Goal: Contribute content: Add original content to the website for others to see

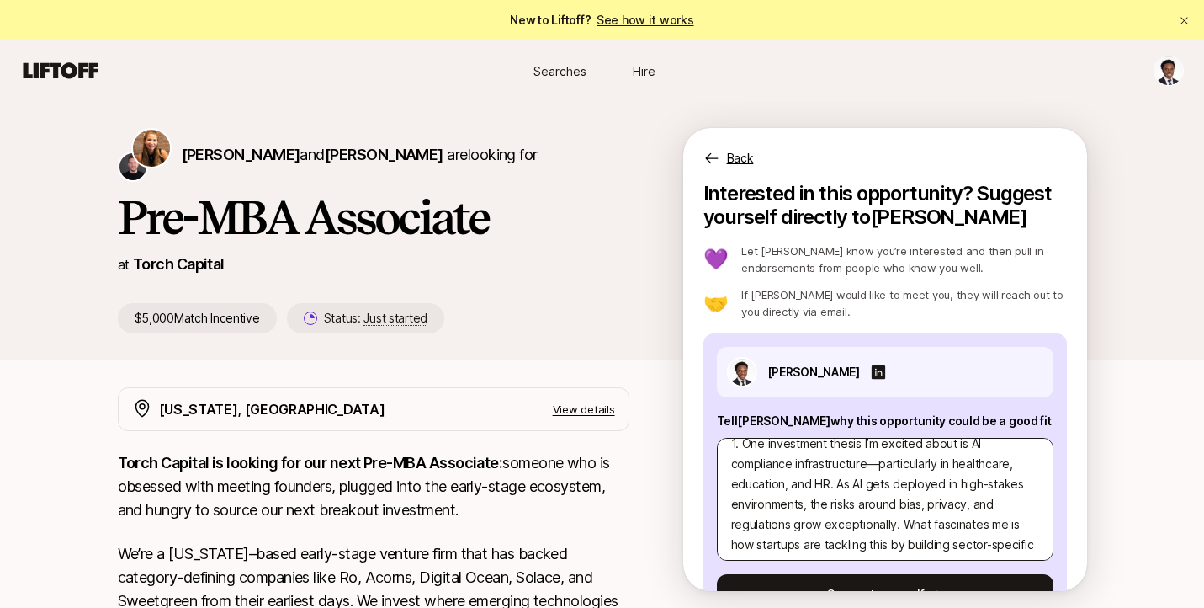
scroll to position [19, 0]
click at [923, 465] on textarea "1. One investment thesis I’m excited about is AI compliance infrastructure—part…" at bounding box center [885, 499] width 337 height 123
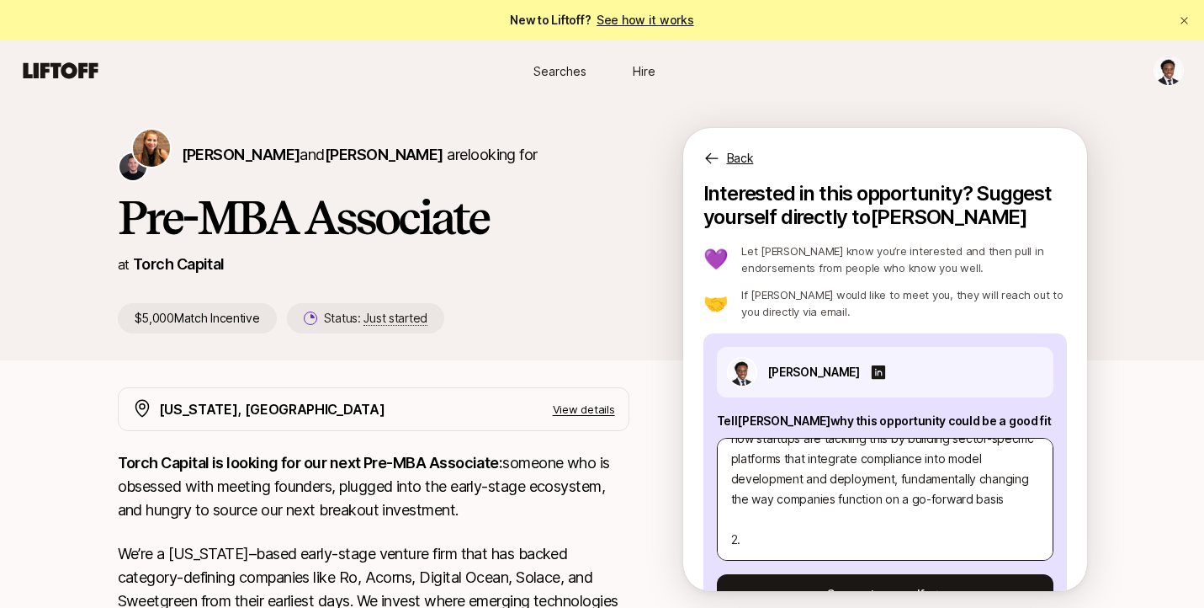
scroll to position [141, 0]
click at [760, 517] on textarea "1. One investment thesis I’m excited about is AI compliance infrastructure—part…" at bounding box center [885, 499] width 337 height 123
type textarea "1. One investment thesis I’m excited about is AI compliance infrastructure—part…"
type textarea "x"
type textarea "1. One investment thesis I’m excited about is AI compliance infrastructure—part…"
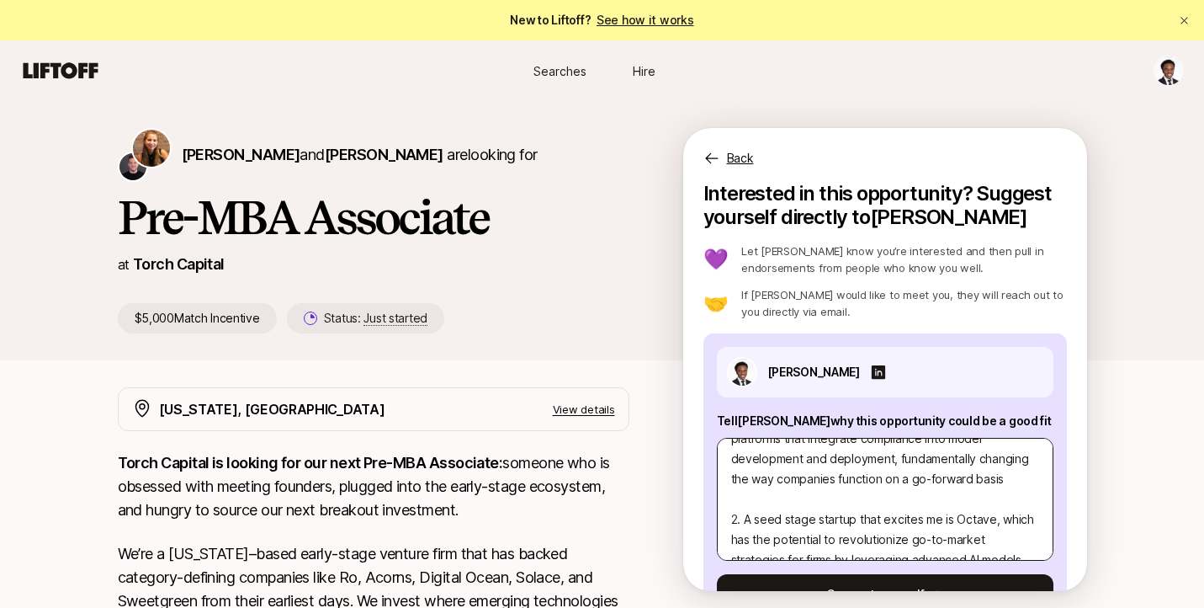
type textarea "x"
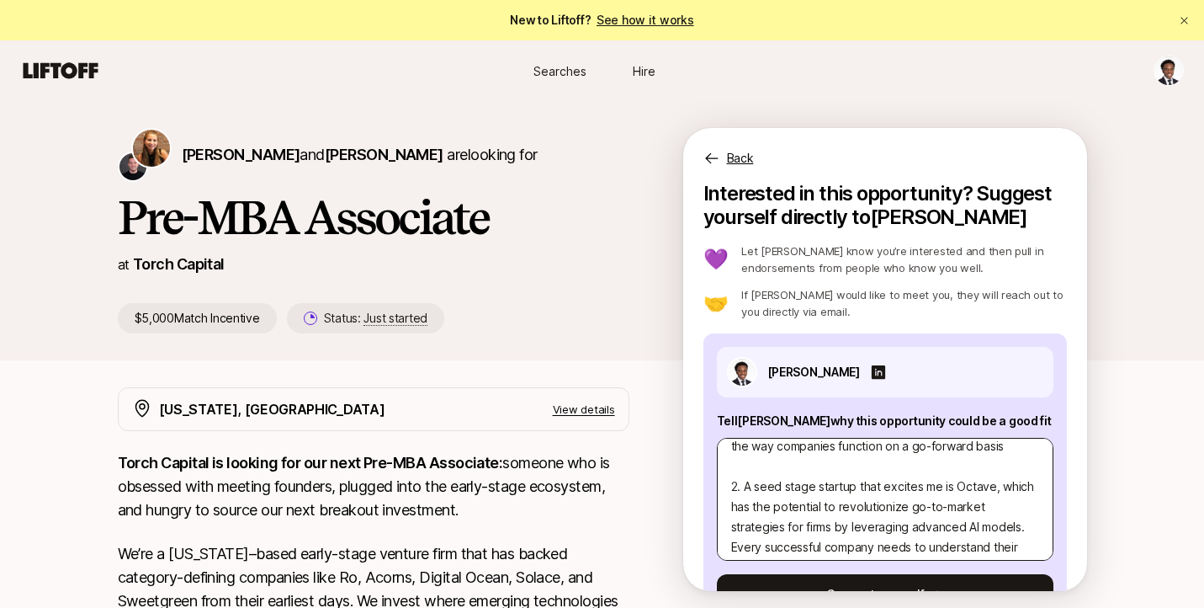
scroll to position [169, 0]
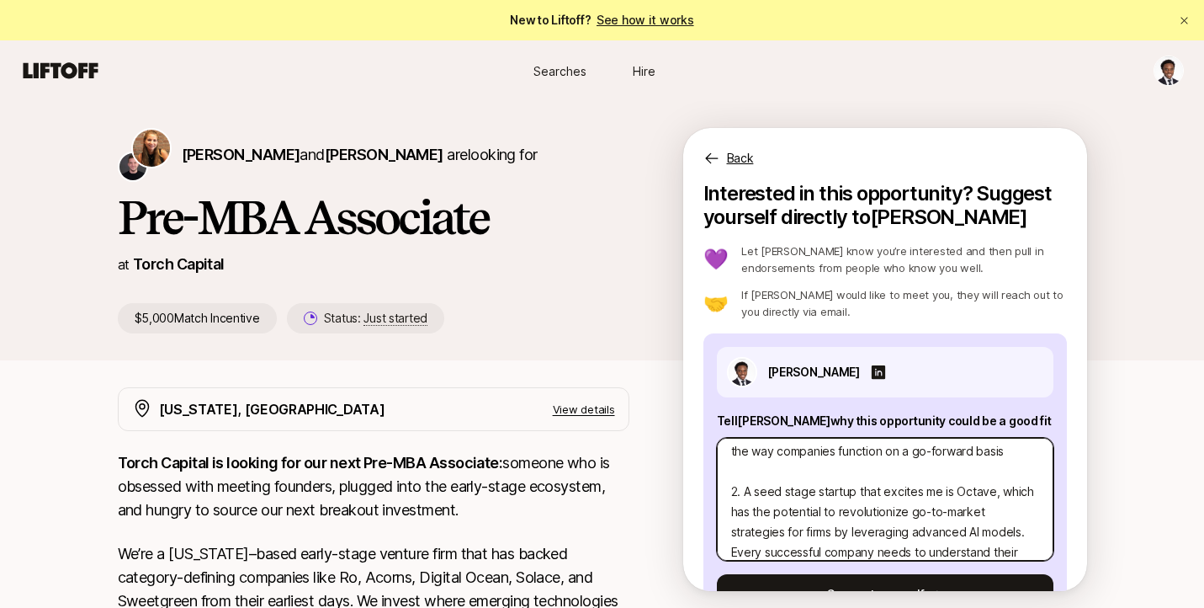
click at [752, 491] on textarea "1. One investment thesis I’m excited about is AI compliance infrastructure—part…" at bounding box center [885, 499] width 337 height 123
type textarea "1. One investment thesis I’m excited about is AI compliance infrastructure—part…"
type textarea "x"
type textarea "1. One investment thesis I’m excited about is AI compliance infrastructure—part…"
type textarea "x"
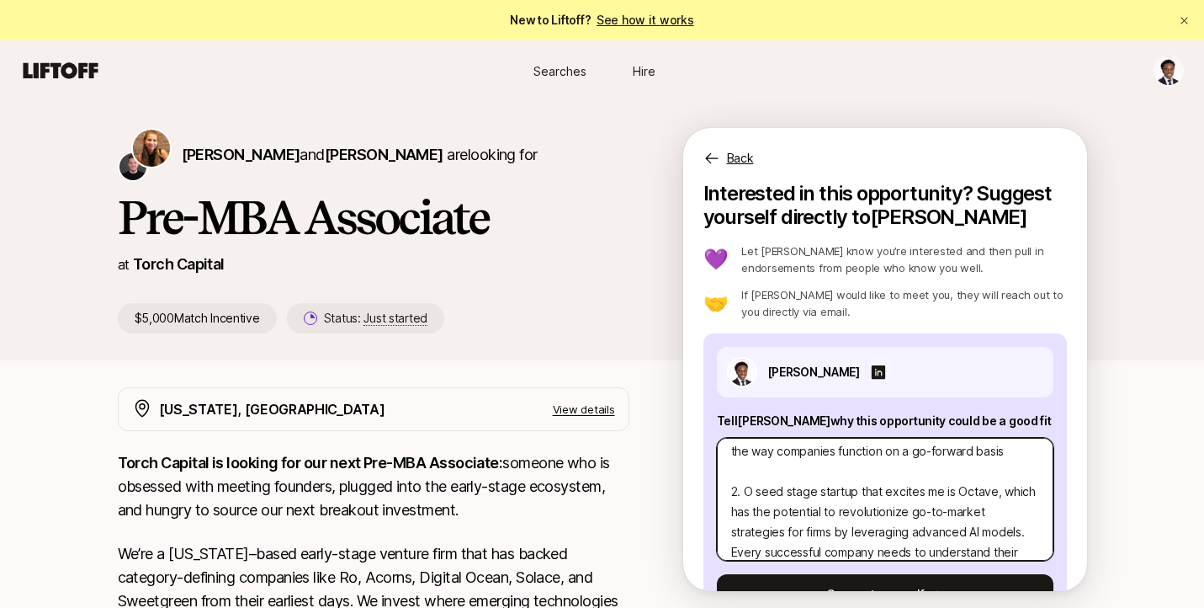
type textarea "1. One investment thesis I’m excited about is AI compliance infrastructure—part…"
type textarea "x"
type textarea "1. One investment thesis I’m excited about is AI compliance infrastructure—part…"
type textarea "x"
type textarea "1. One investment thesis I’m excited about is AI compliance infrastructure—part…"
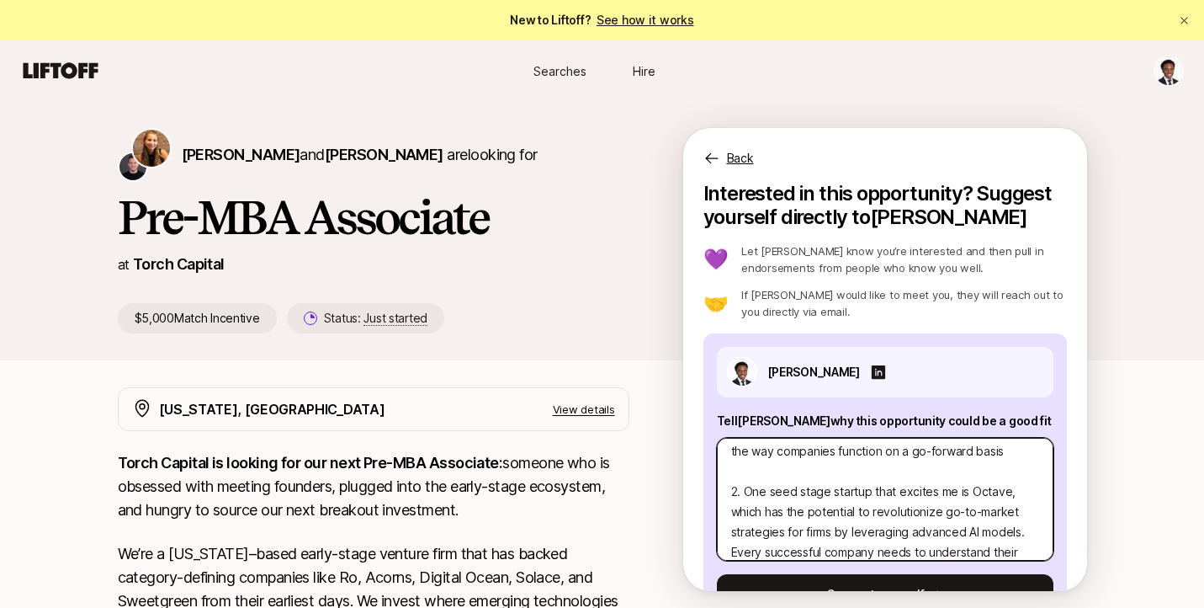
type textarea "x"
type textarea "1. One investment thesis I’m excited about is AI compliance infrastructure—part…"
type textarea "x"
type textarea "1. One investment thesis I’m excited about is AI compliance infrastructure—part…"
type textarea "x"
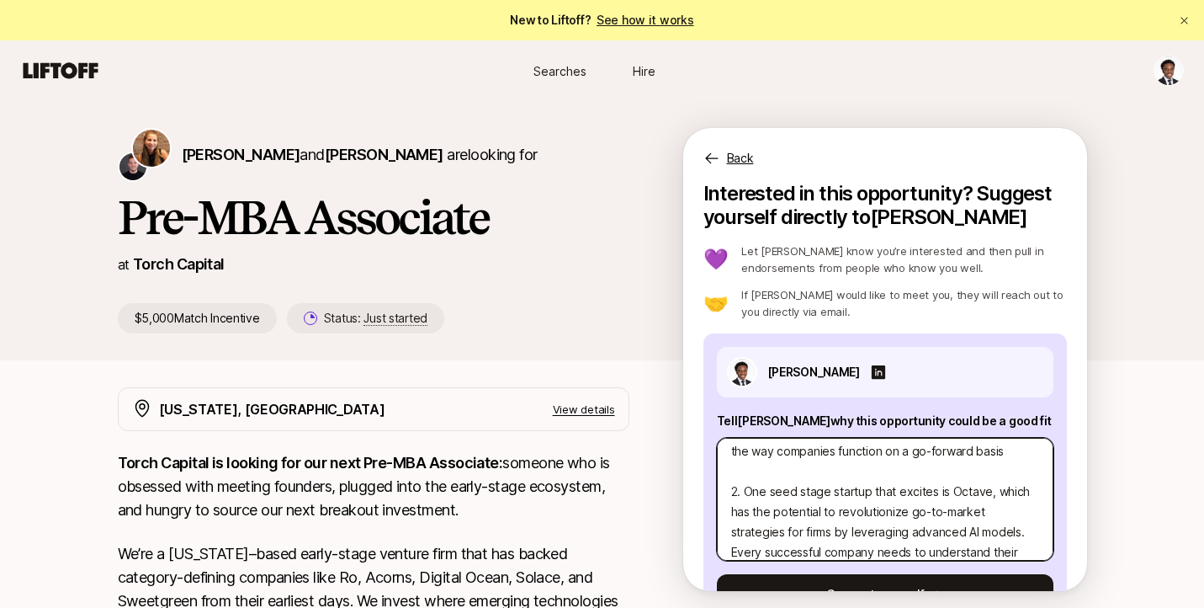
type textarea "1. One investment thesis I’m excited about is AI compliance infrastructure—part…"
type textarea "x"
type textarea "1. One investment thesis I’m excited about is AI compliance infrastructure—part…"
type textarea "x"
type textarea "1. One investment thesis I’m excited about is AI compliance infrastructure—part…"
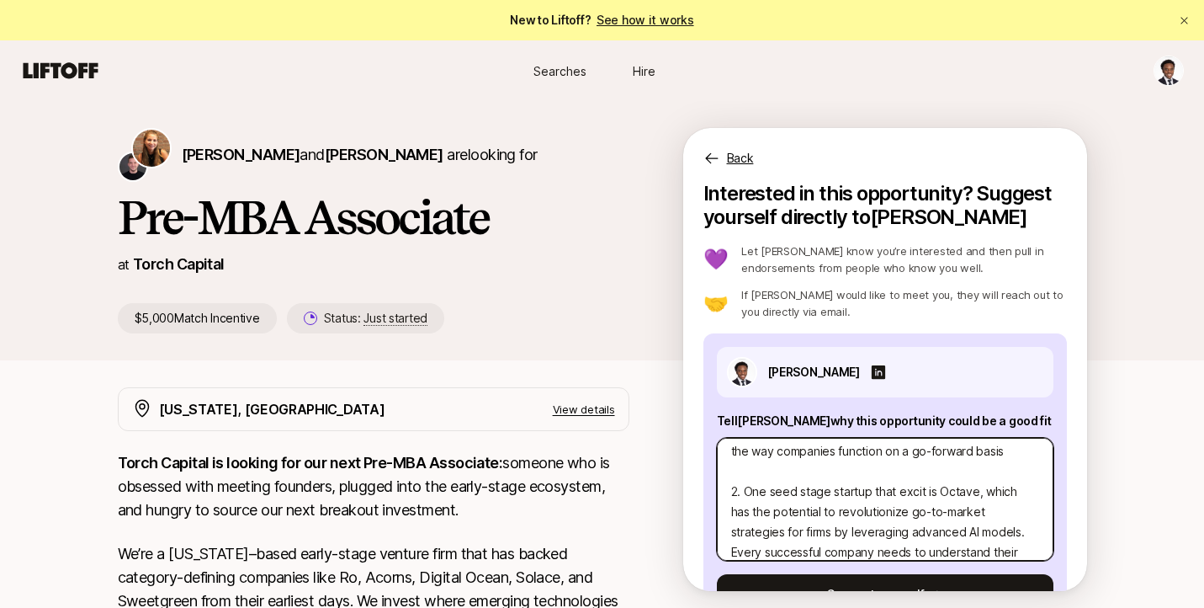
type textarea "x"
type textarea "1. One investment thesis I’m excited about is AI compliance infrastructure—part…"
type textarea "x"
type textarea "1. One investment thesis I’m excited about is AI compliance infrastructure—part…"
type textarea "x"
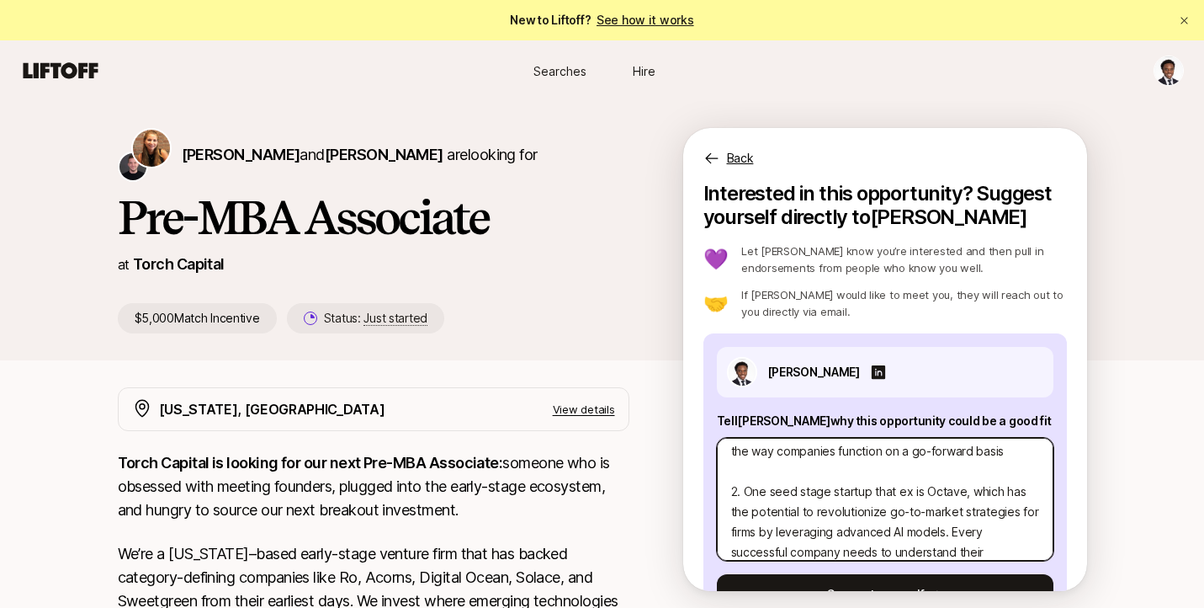
type textarea "1. One investment thesis I’m excited about is AI compliance infrastructure—part…"
type textarea "x"
type textarea "1. One investment thesis I’m excited about is AI compliance infrastructure—part…"
type textarea "x"
type textarea "1. One investment thesis I’m excited about is AI compliance infrastructure—part…"
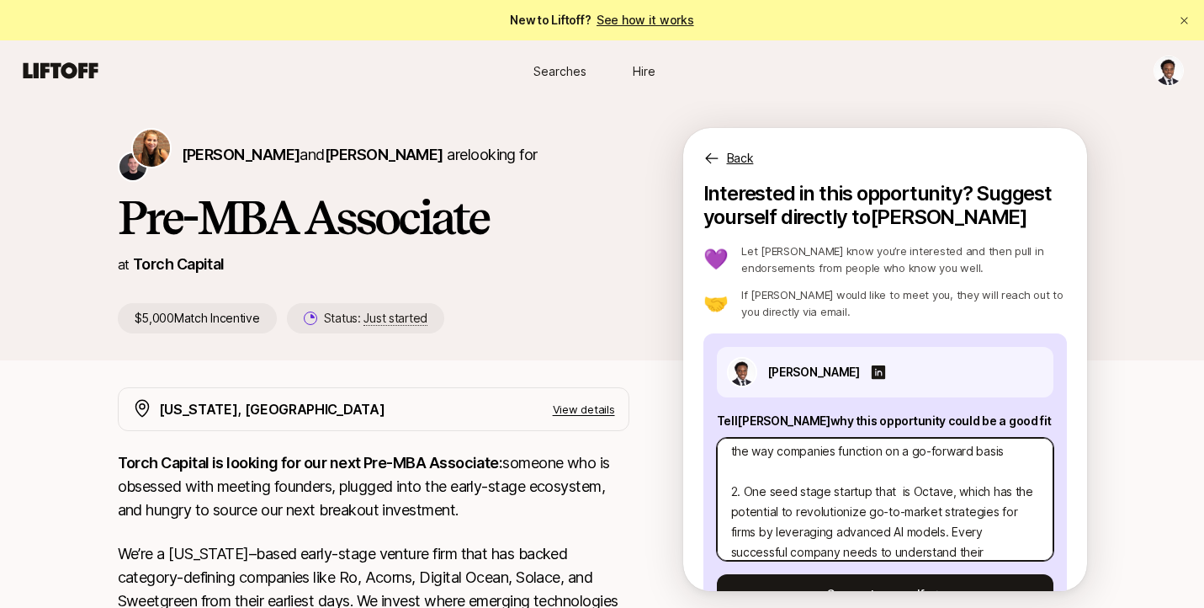
type textarea "x"
type textarea "1. One investment thesis I’m excited about is AI compliance infrastructure—part…"
type textarea "x"
type textarea "1. One investment thesis I’m excited about is AI compliance infrastructure—part…"
type textarea "x"
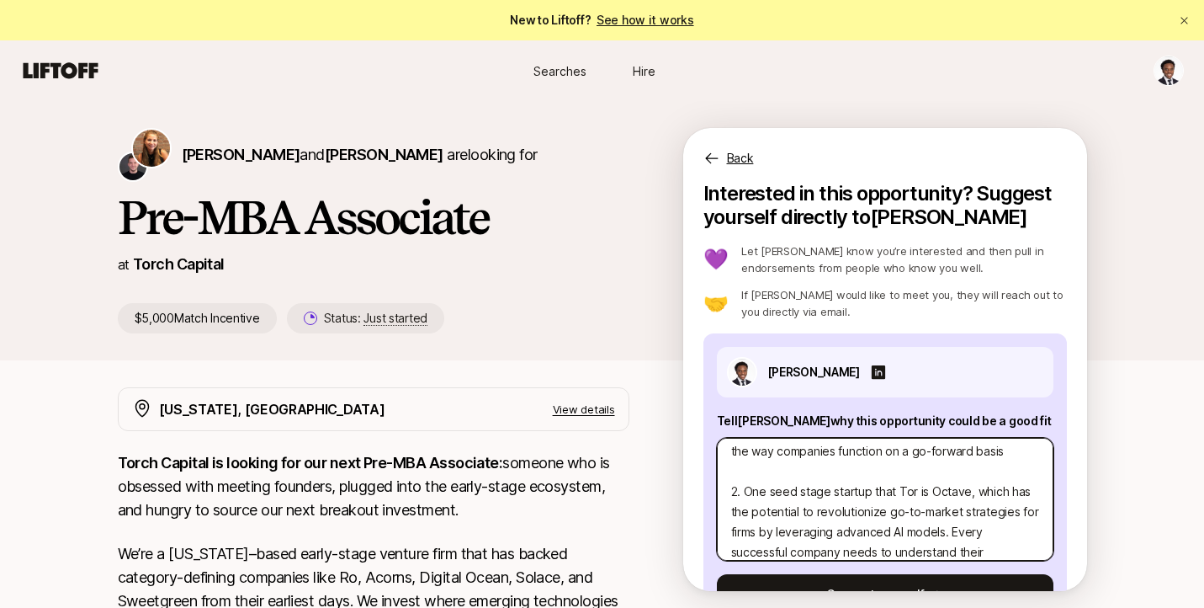
type textarea "1. One investment thesis I’m excited about is AI compliance infrastructure—part…"
type textarea "x"
type textarea "1. One investment thesis I’m excited about is AI compliance infrastructure—part…"
type textarea "x"
type textarea "1. One investment thesis I’m excited about is AI compliance infrastructure—part…"
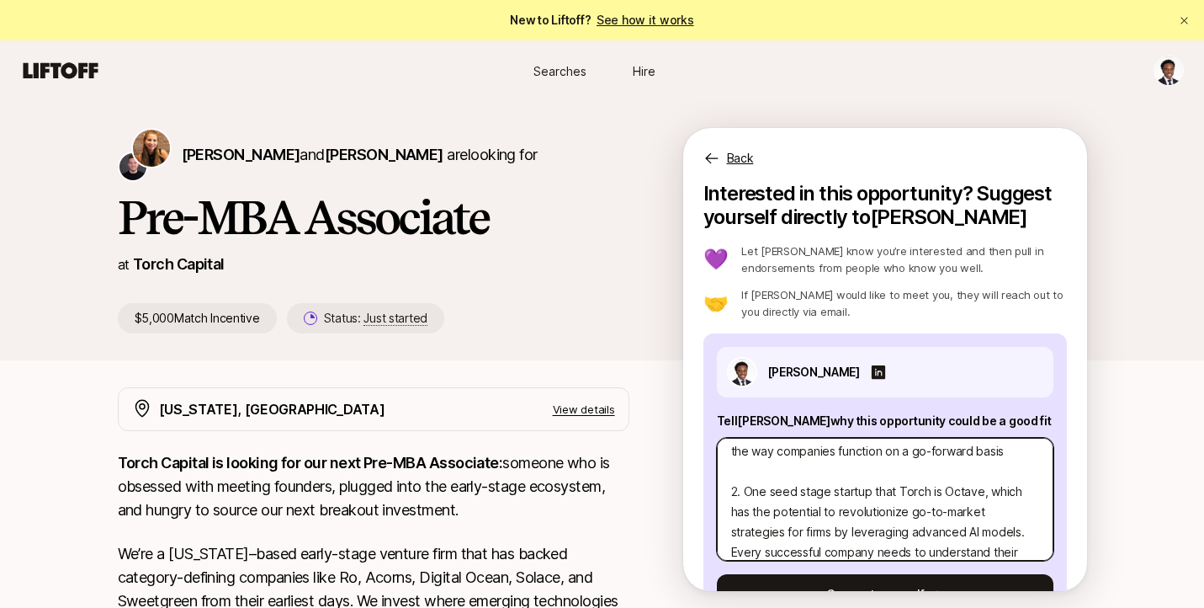
type textarea "x"
type textarea "1. One investment thesis I’m excited about is AI compliance infrastructure—part…"
type textarea "x"
type textarea "1. One investment thesis I’m excited about is AI compliance infrastructure—part…"
type textarea "x"
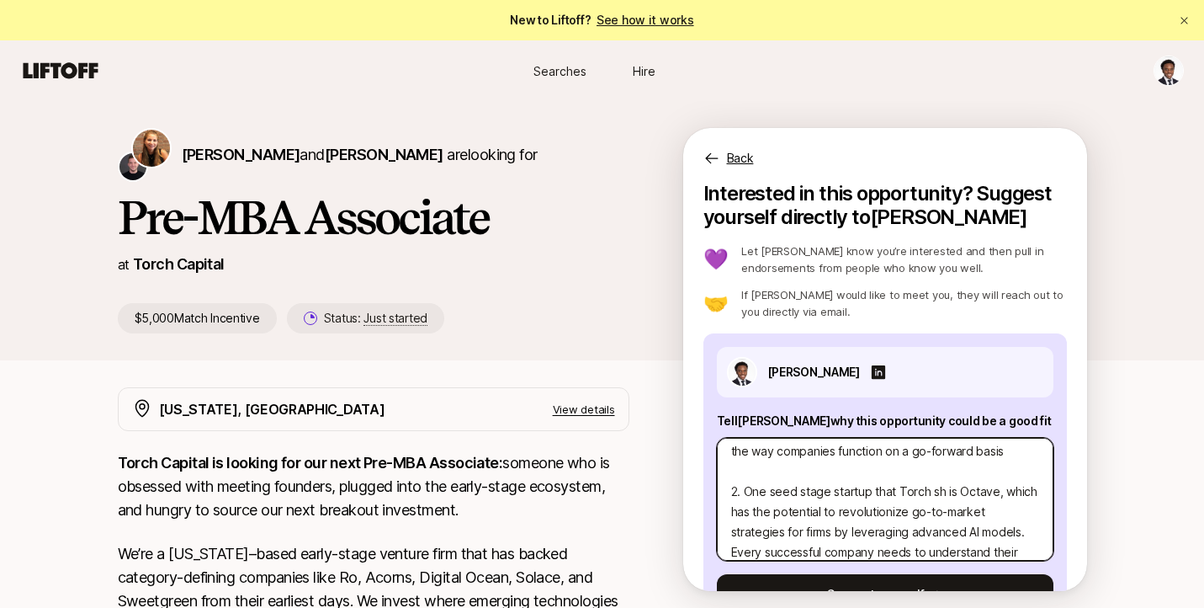
type textarea "1. One investment thesis I’m excited about is AI compliance infrastructure—part…"
type textarea "x"
type textarea "1. One investment thesis I’m excited about is AI compliance infrastructure—part…"
type textarea "x"
type textarea "1. One investment thesis I’m excited about is AI compliance infrastructure—part…"
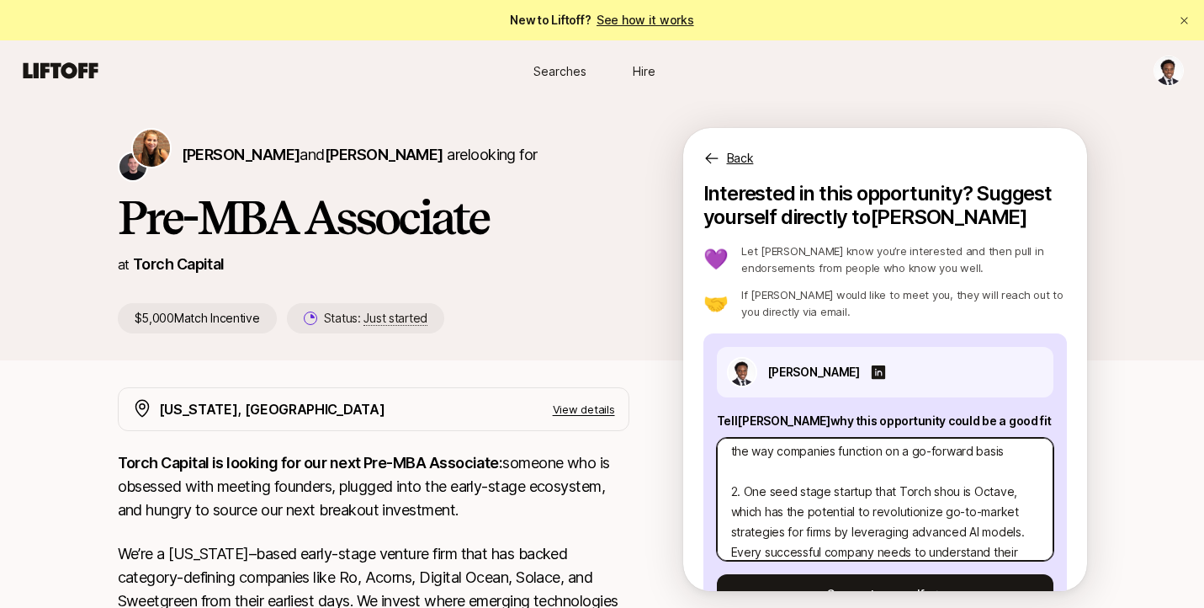
type textarea "x"
type textarea "1. One investment thesis I’m excited about is AI compliance infrastructure—part…"
type textarea "x"
type textarea "1. One investment thesis I’m excited about is AI compliance infrastructure—part…"
type textarea "x"
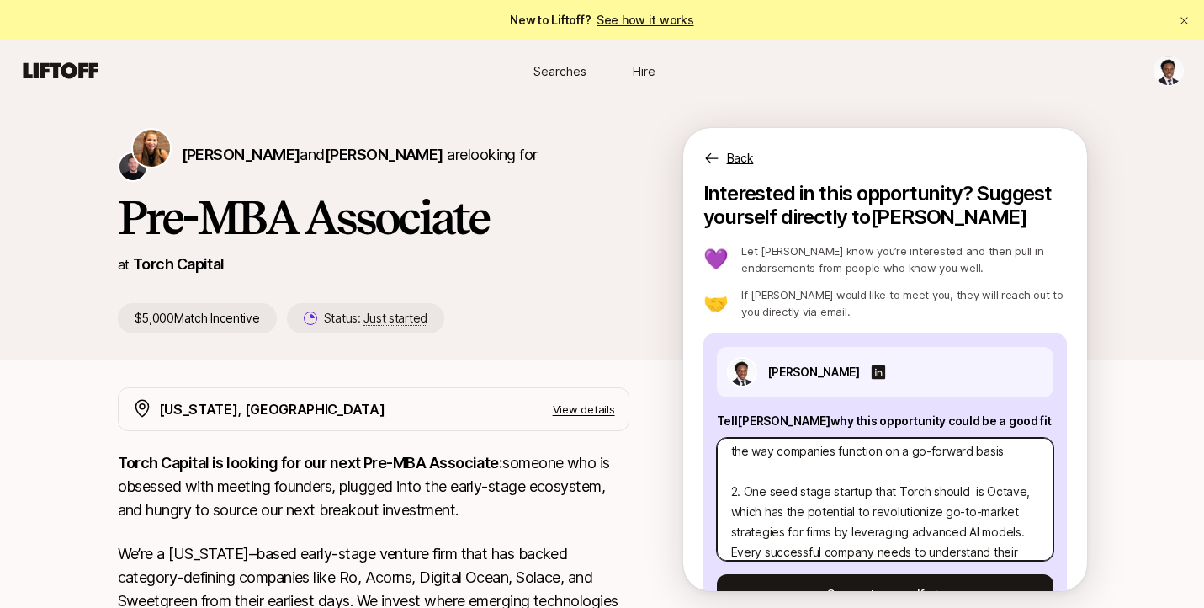
type textarea "1. One investment thesis I’m excited about is AI compliance infrastructure—part…"
type textarea "x"
type textarea "1. One investment thesis I’m excited about is AI compliance infrastructure—part…"
type textarea "x"
type textarea "1. One investment thesis I’m excited about is AI compliance infrastructure—part…"
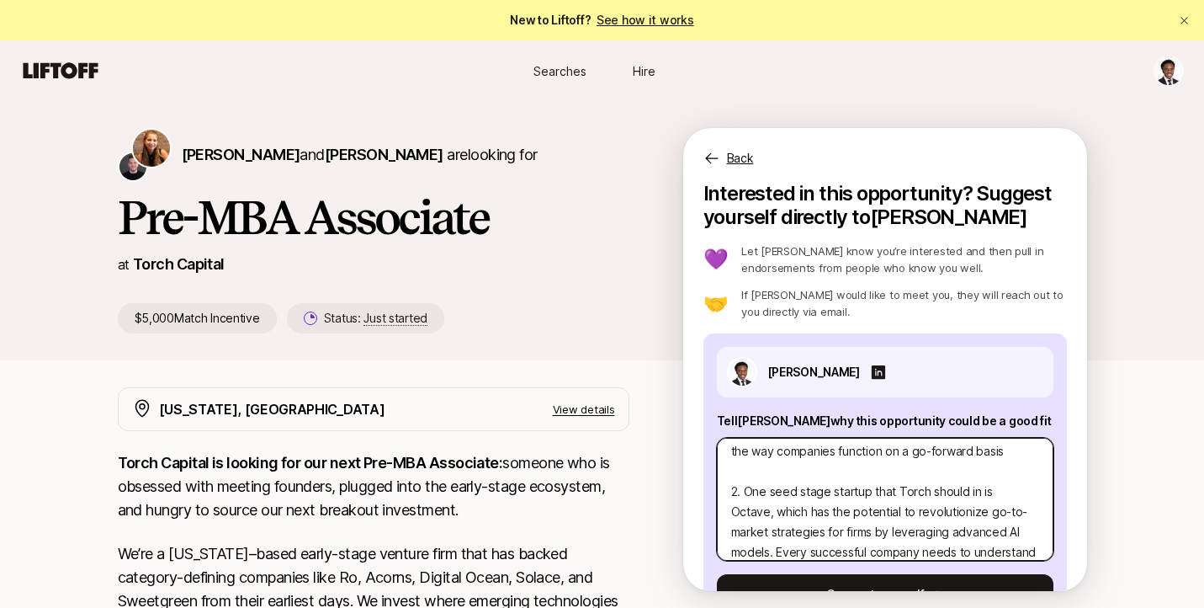
type textarea "x"
type textarea "1. One investment thesis I’m excited about is AI compliance infrastructure—part…"
type textarea "x"
type textarea "1. One investment thesis I’m excited about is AI compliance infrastructure—part…"
type textarea "x"
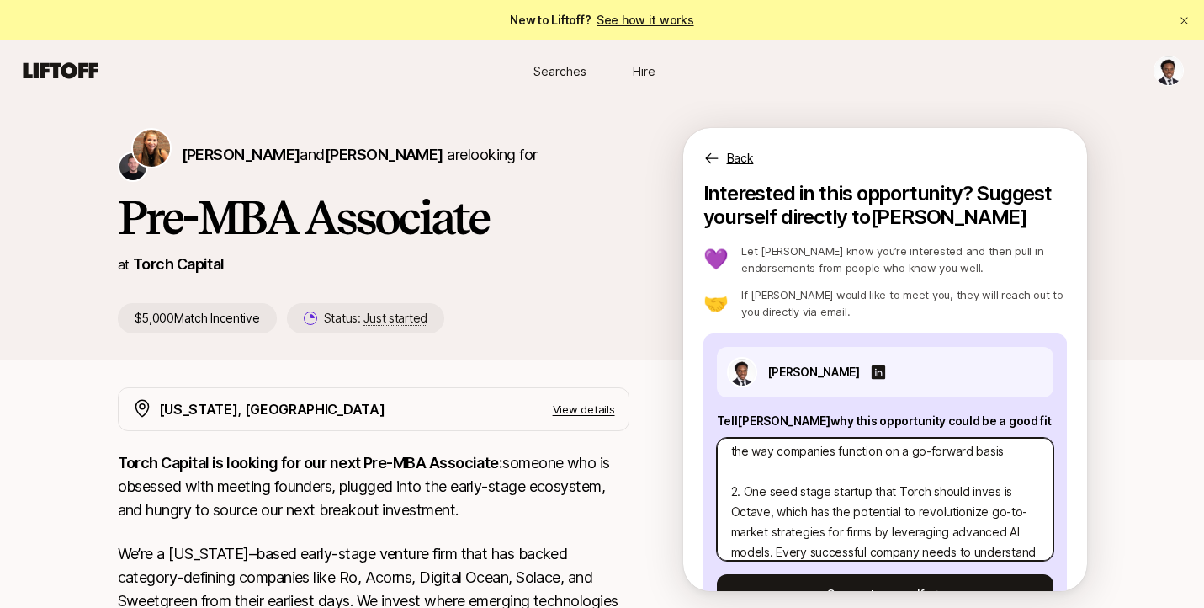
type textarea "1. One investment thesis I’m excited about is AI compliance infrastructure—part…"
type textarea "x"
type textarea "1. One investment thesis I’m excited about is AI compliance infrastructure—part…"
type textarea "x"
type textarea "1. One investment thesis I’m excited about is AI compliance infrastructure—part…"
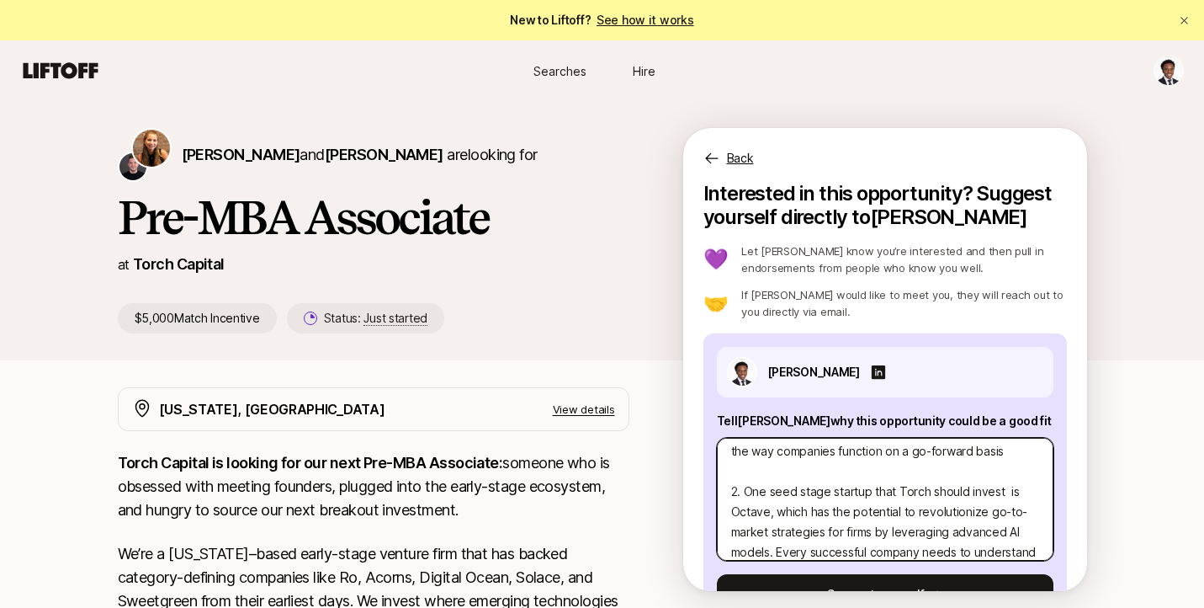
type textarea "x"
type textarea "1. One investment thesis I’m excited about is AI compliance infrastructure—part…"
type textarea "x"
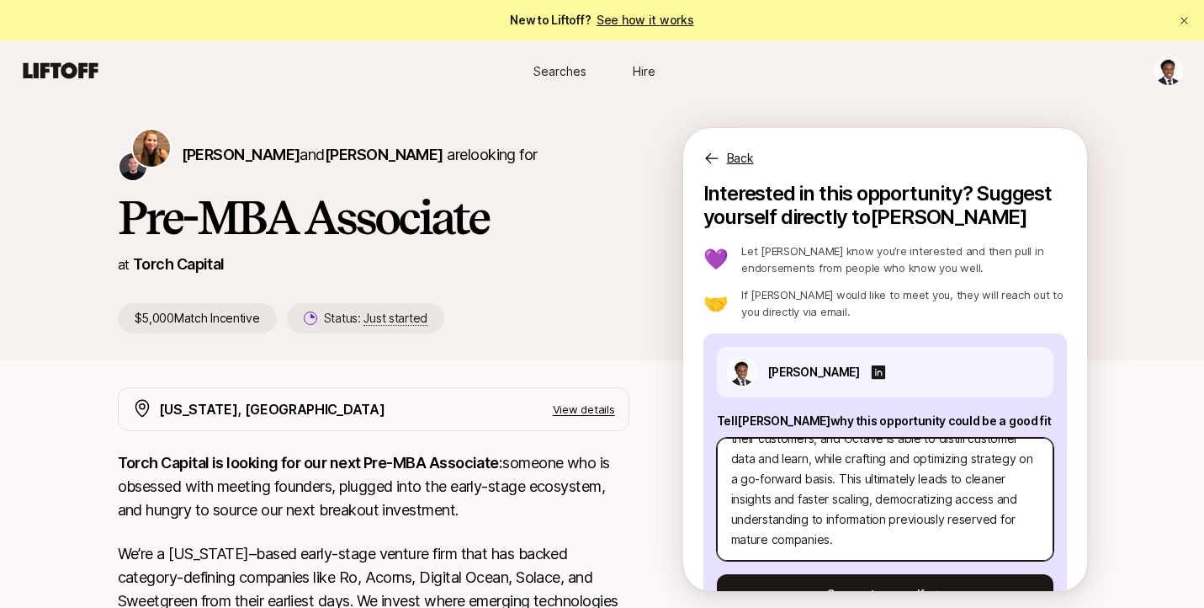
scroll to position [323, 0]
click at [889, 506] on textarea "1. One investment thesis I’m excited about is AI compliance infrastructure—part…" at bounding box center [885, 499] width 337 height 123
type textarea "1. One investment thesis I’m excited about is AI compliance infrastructure—part…"
type textarea "x"
type textarea "1. One investment thesis I’m excited about is AI compliance infrastructure—part…"
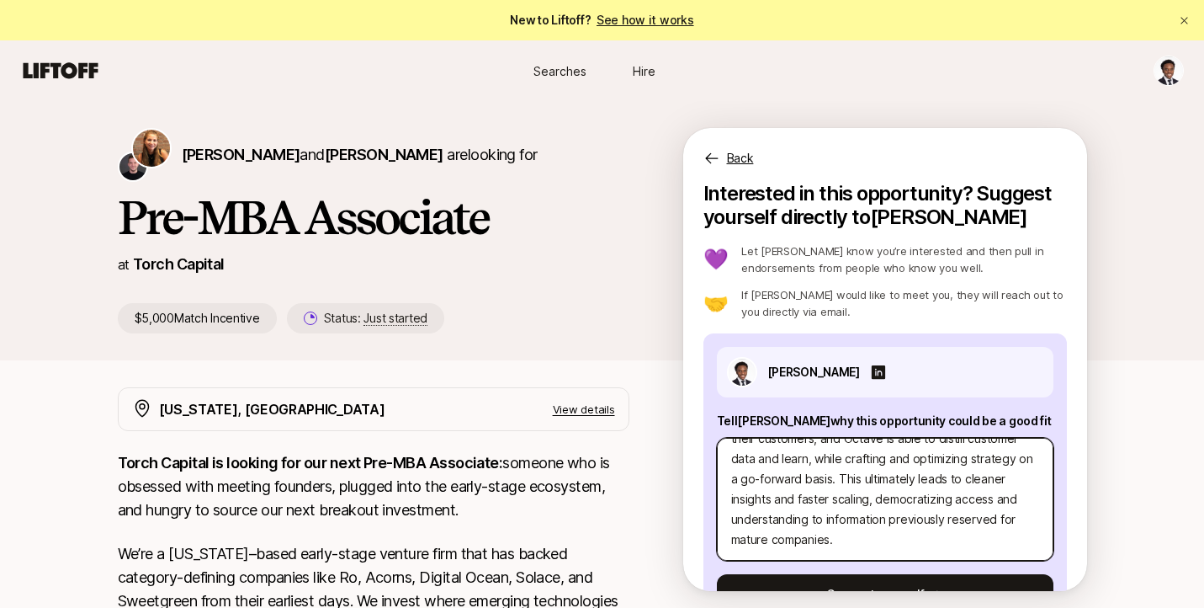
type textarea "x"
type textarea "1. One investment thesis I’m excited about is AI compliance infrastructure—part…"
type textarea "x"
type textarea "1. One investment thesis I’m excited about is AI compliance infrastructure—part…"
type textarea "x"
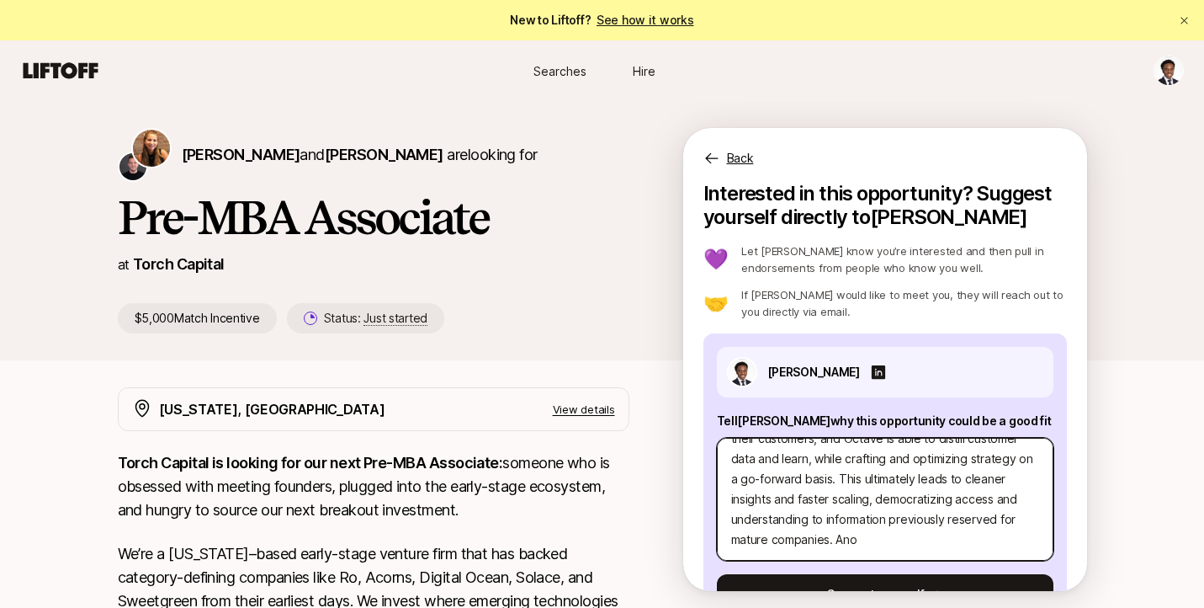
type textarea "1. One investment thesis I’m excited about is AI compliance infrastructure—part…"
type textarea "x"
type textarea "1. One investment thesis I’m excited about is AI compliance infrastructure—part…"
type textarea "x"
type textarea "1. One investment thesis I’m excited about is AI compliance infrastructure—part…"
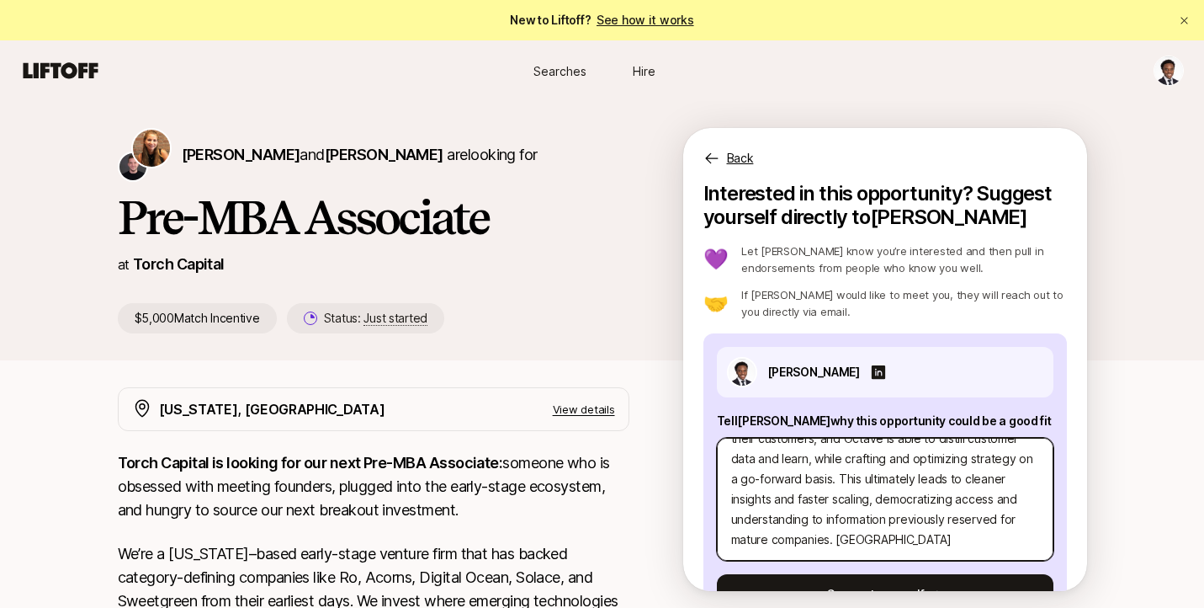
type textarea "x"
type textarea "1. One investment thesis I’m excited about is AI compliance infrastructure—part…"
type textarea "x"
type textarea "1. One investment thesis I’m excited about is AI compliance infrastructure—part…"
type textarea "x"
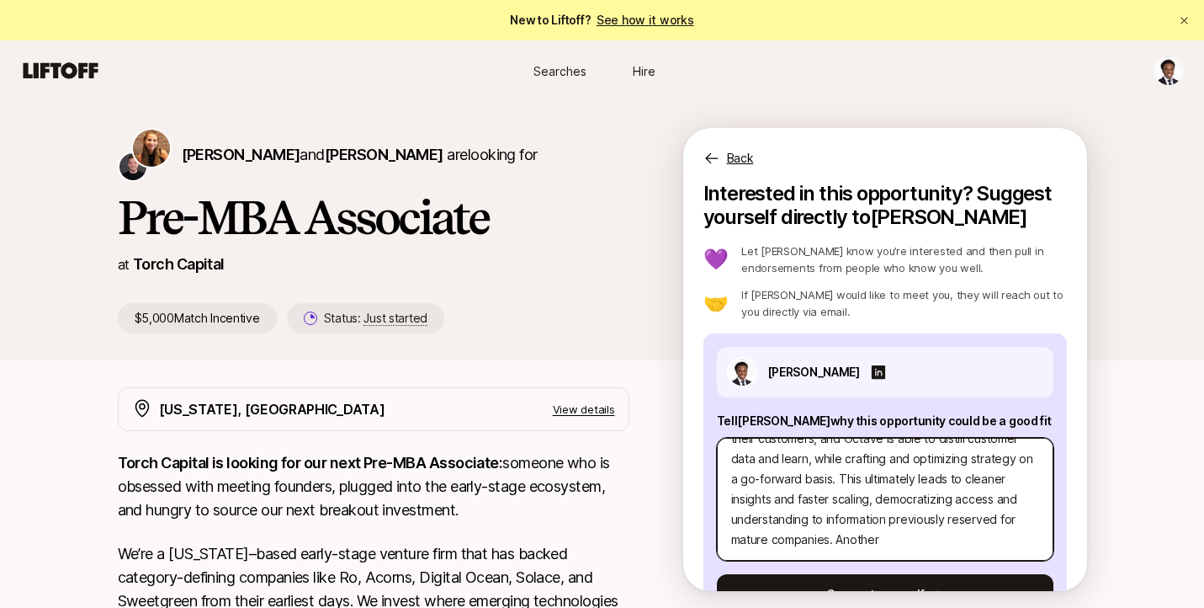
type textarea "1. One investment thesis I’m excited about is AI compliance infrastructure—part…"
type textarea "x"
type textarea "1. One investment thesis I’m excited about is AI compliance infrastructure—part…"
type textarea "x"
type textarea "1. One investment thesis I’m excited about is AI compliance infrastructure—part…"
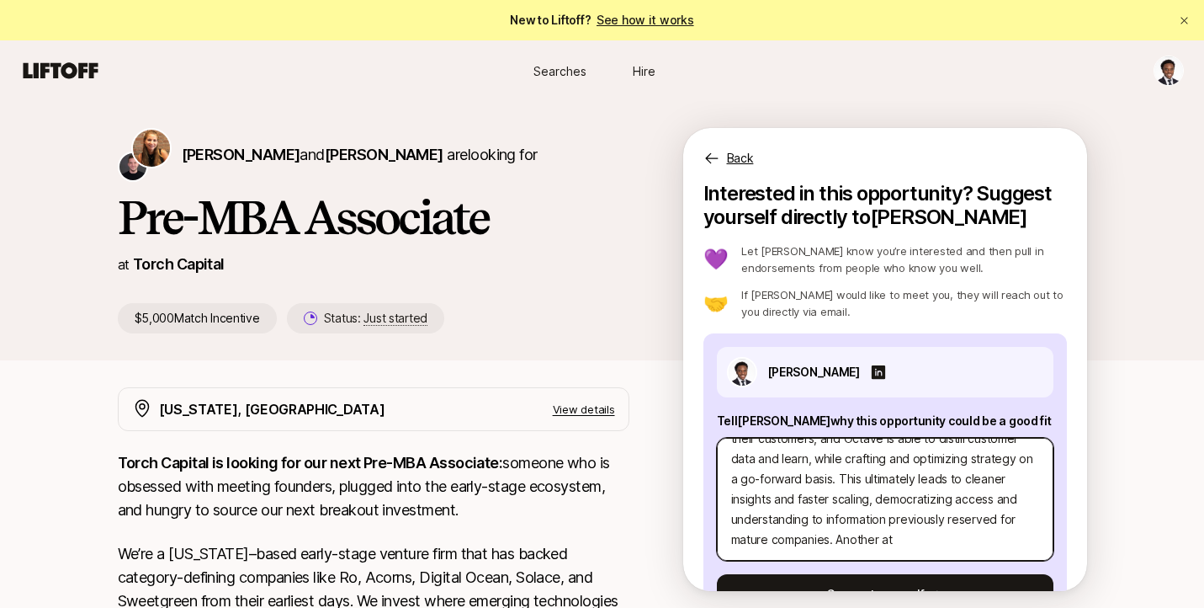
type textarea "x"
type textarea "1. One investment thesis I’m excited about is AI compliance infrastructure—part…"
type textarea "x"
type textarea "1. One investment thesis I’m excited about is AI compliance infrastructure—part…"
type textarea "x"
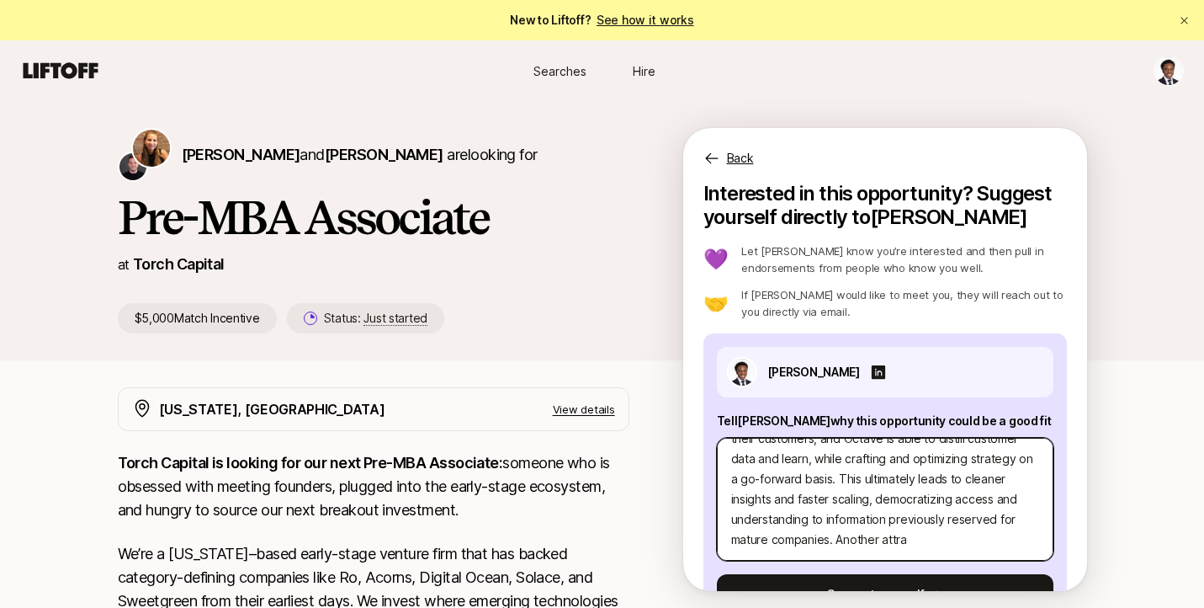
type textarea "1. One investment thesis I’m excited about is AI compliance infrastructure—part…"
type textarea "x"
type textarea "1. One investment thesis I’m excited about is AI compliance infrastructure—part…"
type textarea "x"
type textarea "1. One investment thesis I’m excited about is AI compliance infrastructure—part…"
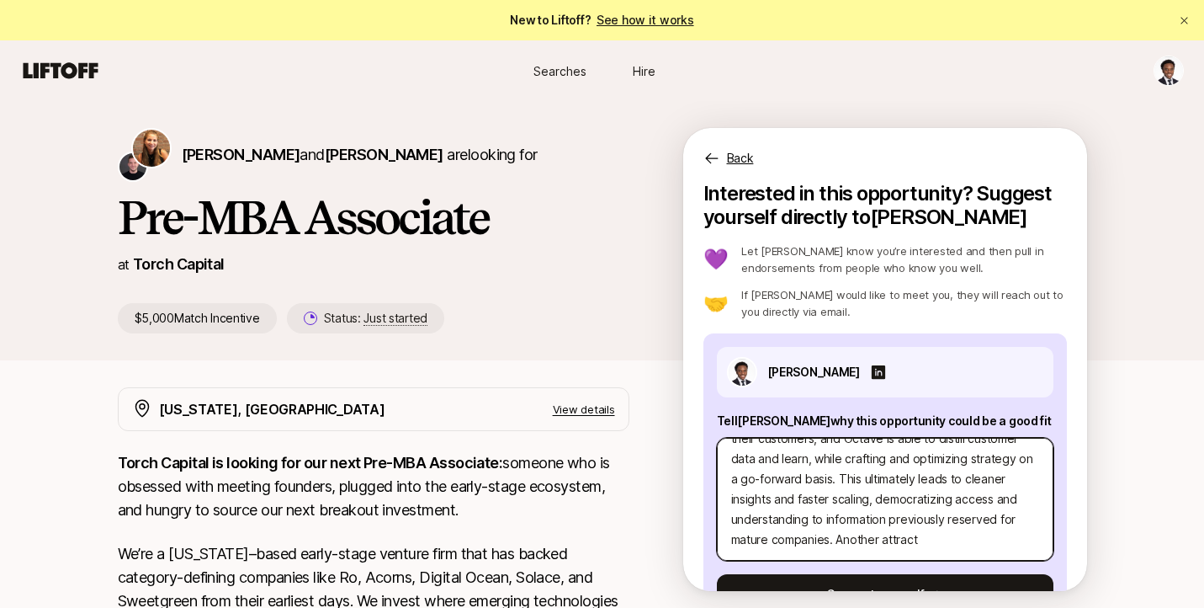
type textarea "x"
type textarea "1. One investment thesis I’m excited about is AI compliance infrastructure—part…"
type textarea "x"
type textarea "1. One investment thesis I’m excited about is AI compliance infrastructure—part…"
type textarea "x"
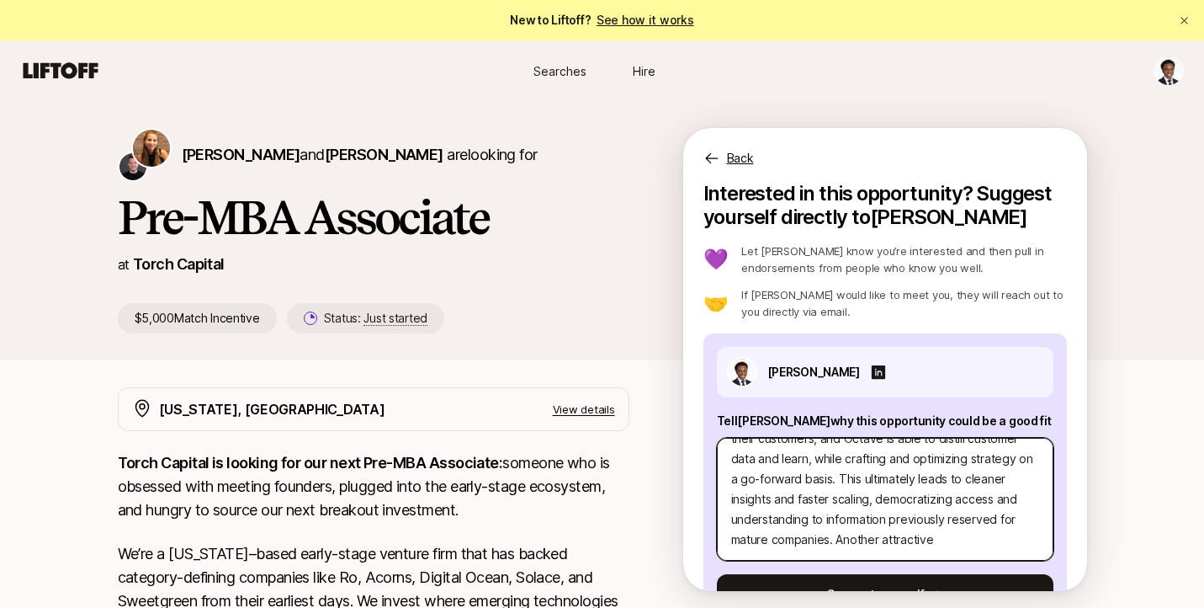
type textarea "1. One investment thesis I’m excited about is AI compliance infrastructure—part…"
type textarea "x"
type textarea "1. One investment thesis I’m excited about is AI compliance infrastructure—part…"
type textarea "x"
type textarea "1. One investment thesis I’m excited about is AI compliance infrastructure—part…"
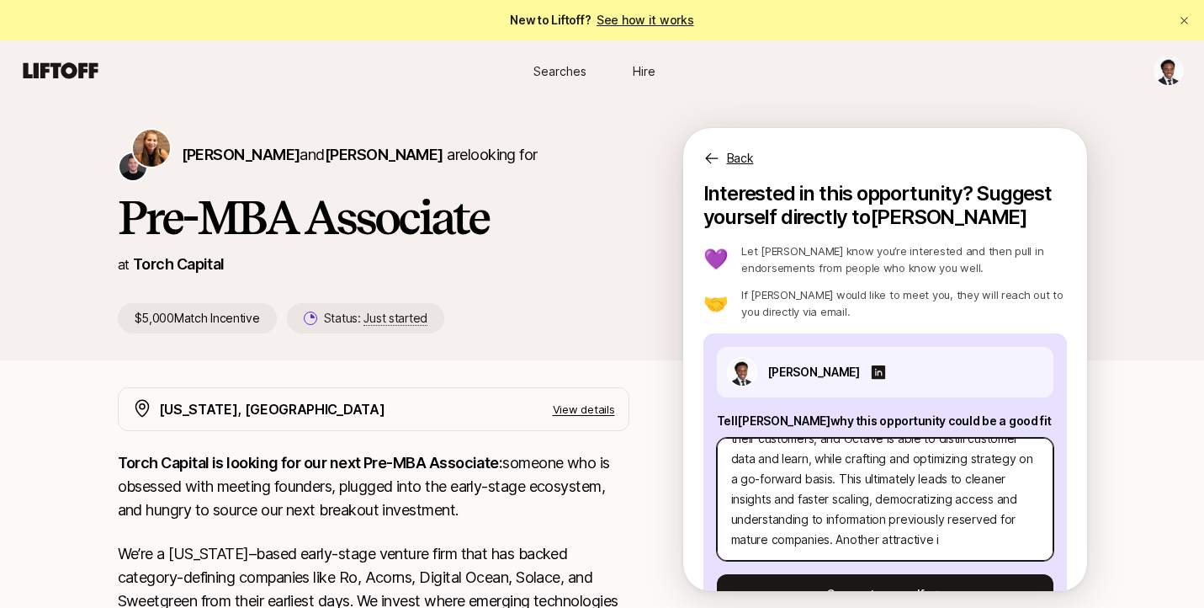
type textarea "x"
type textarea "1. One investment thesis I’m excited about is AI compliance infrastructure—part…"
type textarea "x"
type textarea "1. One investment thesis I’m excited about is AI compliance infrastructure—part…"
type textarea "x"
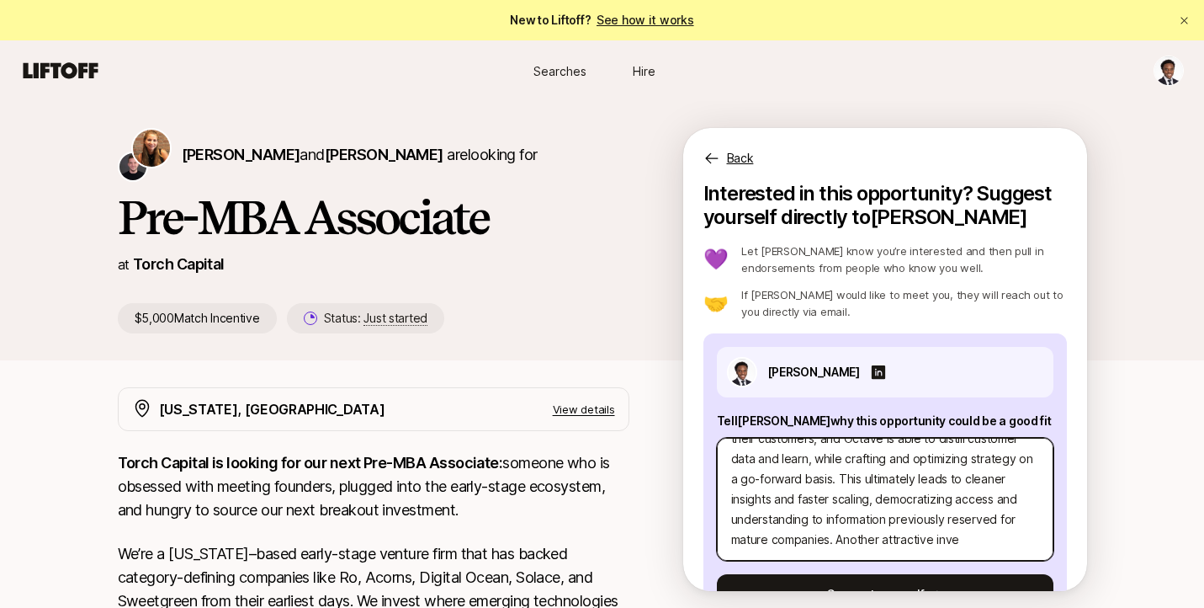
type textarea "1. One investment thesis I’m excited about is AI compliance infrastructure—part…"
type textarea "x"
type textarea "1. One investment thesis I’m excited about is AI compliance infrastructure—part…"
type textarea "x"
type textarea "1. One investment thesis I’m excited about is AI compliance infrastructure—part…"
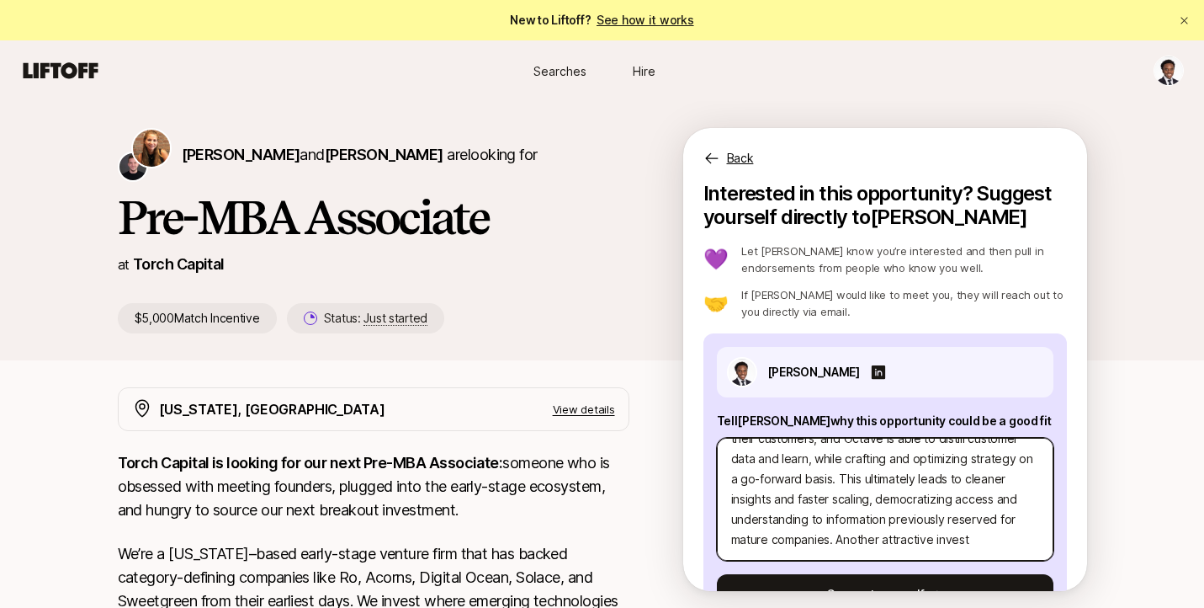
type textarea "x"
type textarea "1. One investment thesis I’m excited about is AI compliance infrastructure—part…"
type textarea "x"
type textarea "1. One investment thesis I’m excited about is AI compliance infrastructure—part…"
type textarea "x"
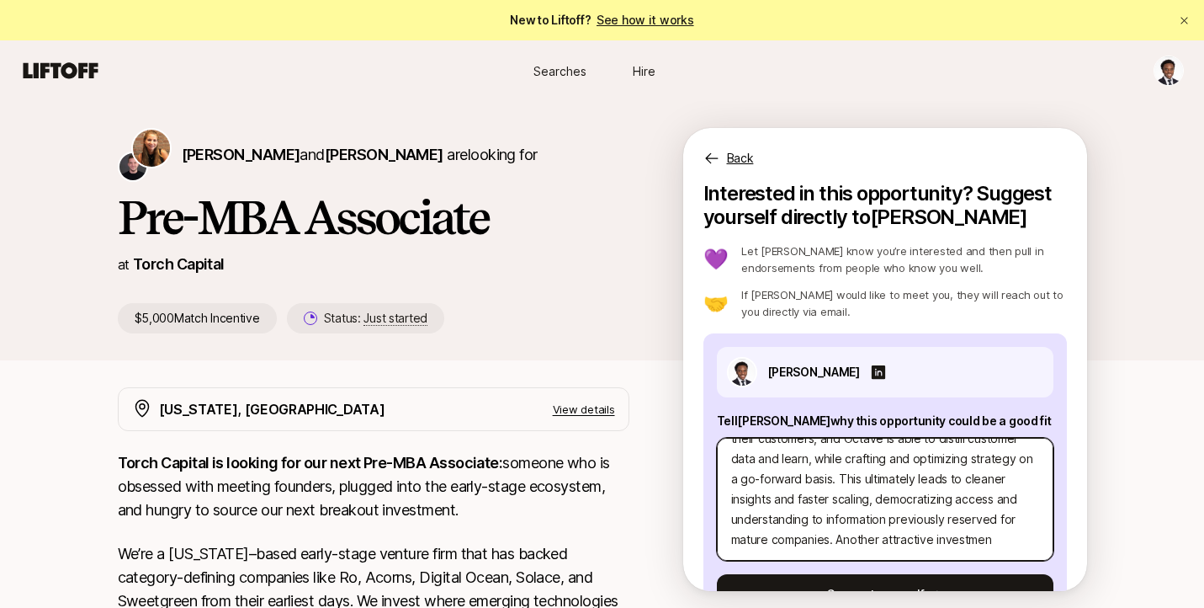
type textarea "1. One investment thesis I’m excited about is AI compliance infrastructure—part…"
type textarea "x"
type textarea "1. One investment thesis I’m excited about is AI compliance infrastructure—part…"
type textarea "x"
type textarea "1. One investment thesis I’m excited about is AI compliance infrastructure—part…"
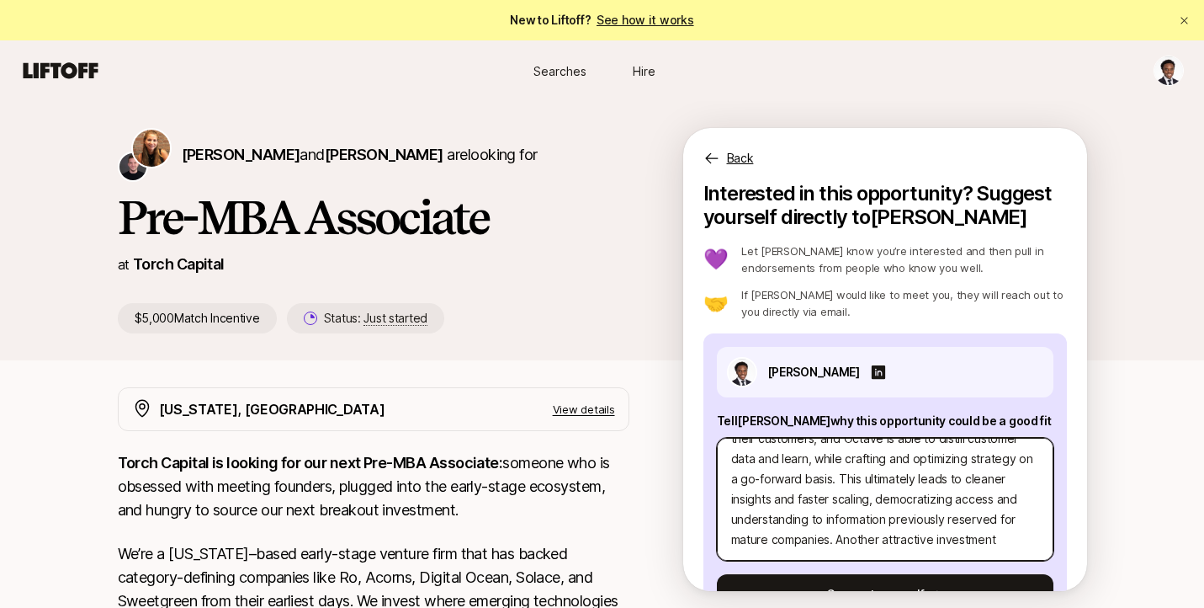
type textarea "x"
type textarea "1. One investment thesis I’m excited about is AI compliance infrastructure—part…"
type textarea "x"
type textarea "1. One investment thesis I’m excited about is AI compliance infrastructure—part…"
type textarea "x"
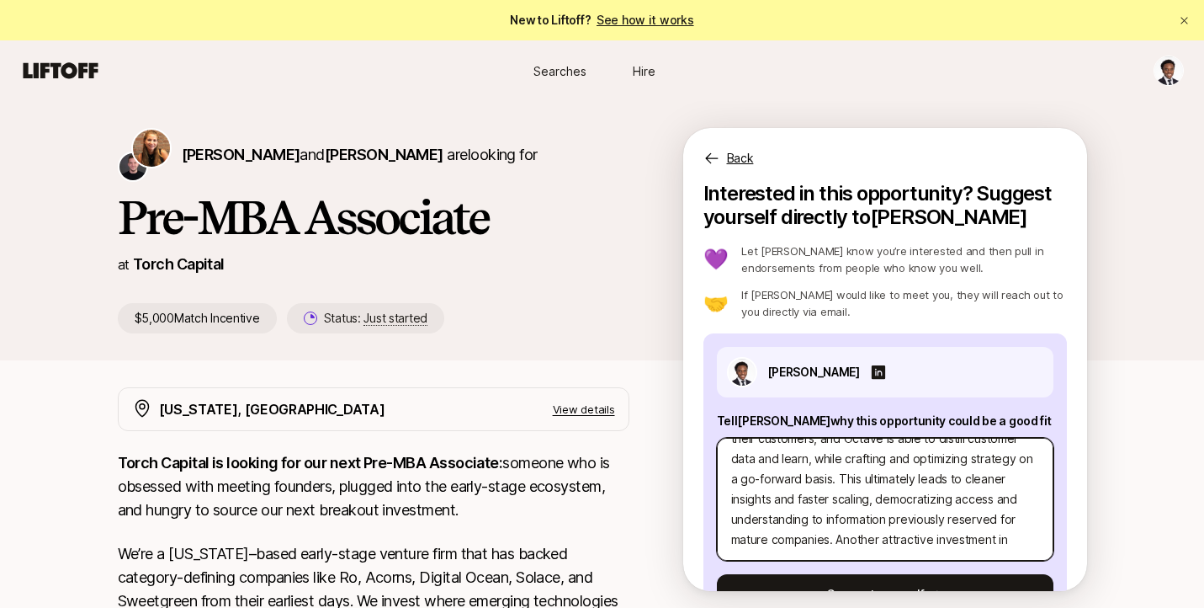
type textarea "1. One investment thesis I’m excited about is AI compliance infrastructure—part…"
type textarea "x"
type textarea "1. One investment thesis I’m excited about is AI compliance infrastructure—part…"
type textarea "x"
type textarea "1. One investment thesis I’m excited about is AI compliance infrastructure—part…"
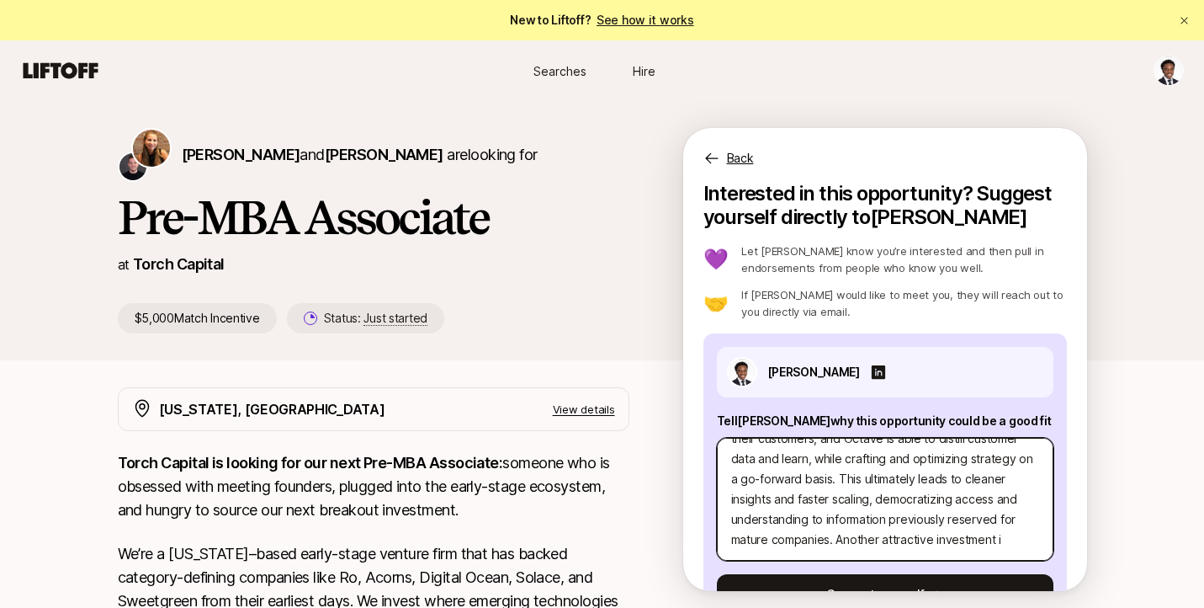
type textarea "x"
type textarea "1. One investment thesis I’m excited about is AI compliance infrastructure—part…"
type textarea "x"
type textarea "1. One investment thesis I’m excited about is AI compliance infrastructure—part…"
type textarea "x"
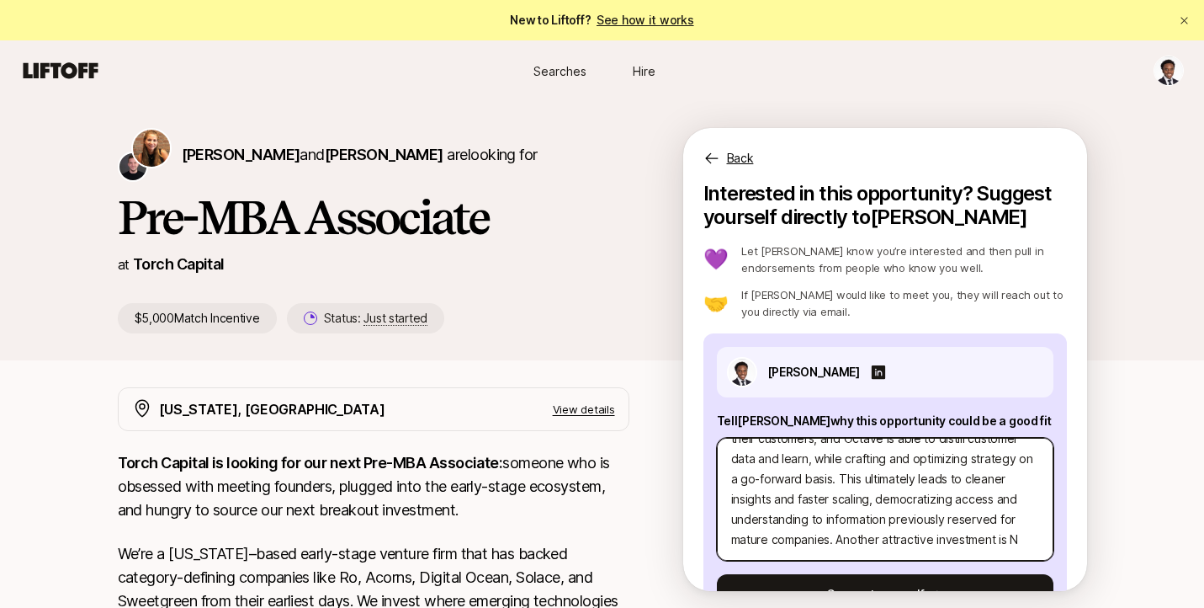
type textarea "1. One investment thesis I’m excited about is AI compliance infrastructure—part…"
type textarea "x"
type textarea "1. One investment thesis I’m excited about is AI compliance infrastructure—part…"
type textarea "x"
type textarea "1. One investment thesis I’m excited about is AI compliance infrastructure—part…"
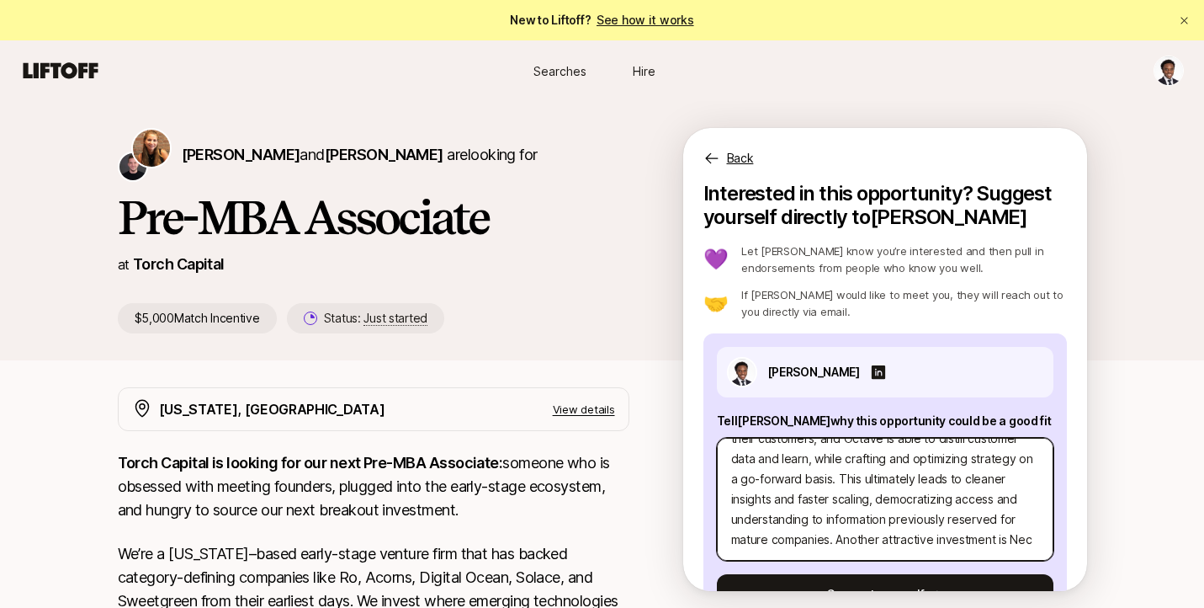
type textarea "x"
type textarea "1. One investment thesis I’m excited about is AI compliance infrastructure—part…"
type textarea "x"
type textarea "1. One investment thesis I’m excited about is AI compliance infrastructure—part…"
type textarea "x"
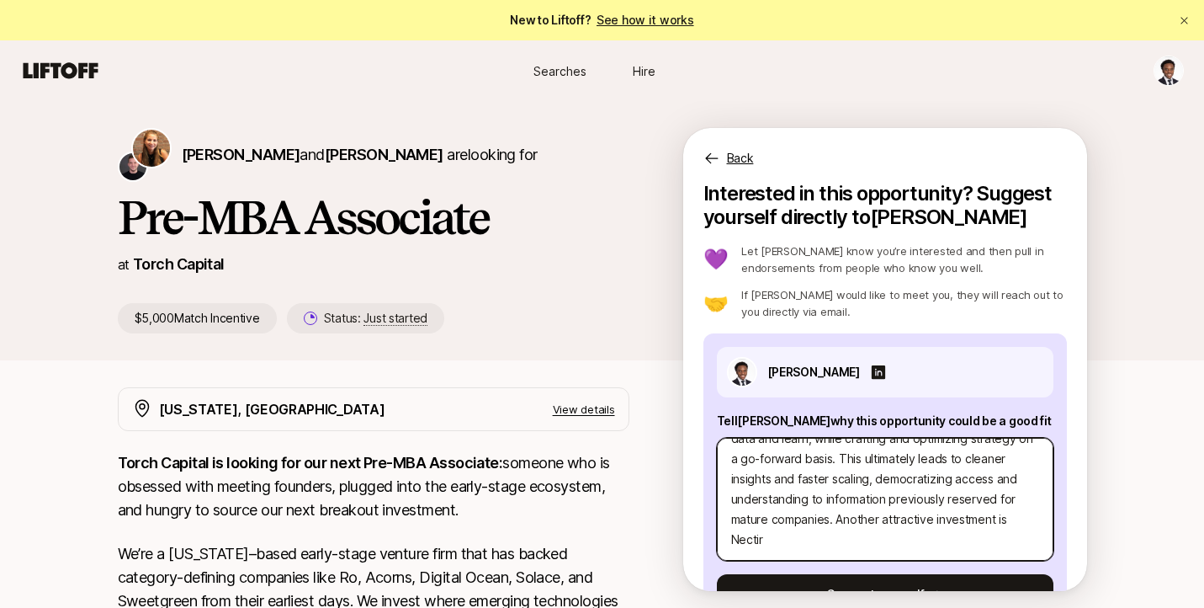
type textarea "1. One investment thesis I’m excited about is AI compliance infrastructure—part…"
type textarea "x"
type textarea "2. Lor ipsumdolor sitame C’a elitsed doeiu te IN utlaboreet doloremagnaali—enim…"
type textarea "x"
type textarea "9. Lor ipsumdolor sitame C’a elitsed doeiu te IN utlaboreet doloremagnaali—enim…"
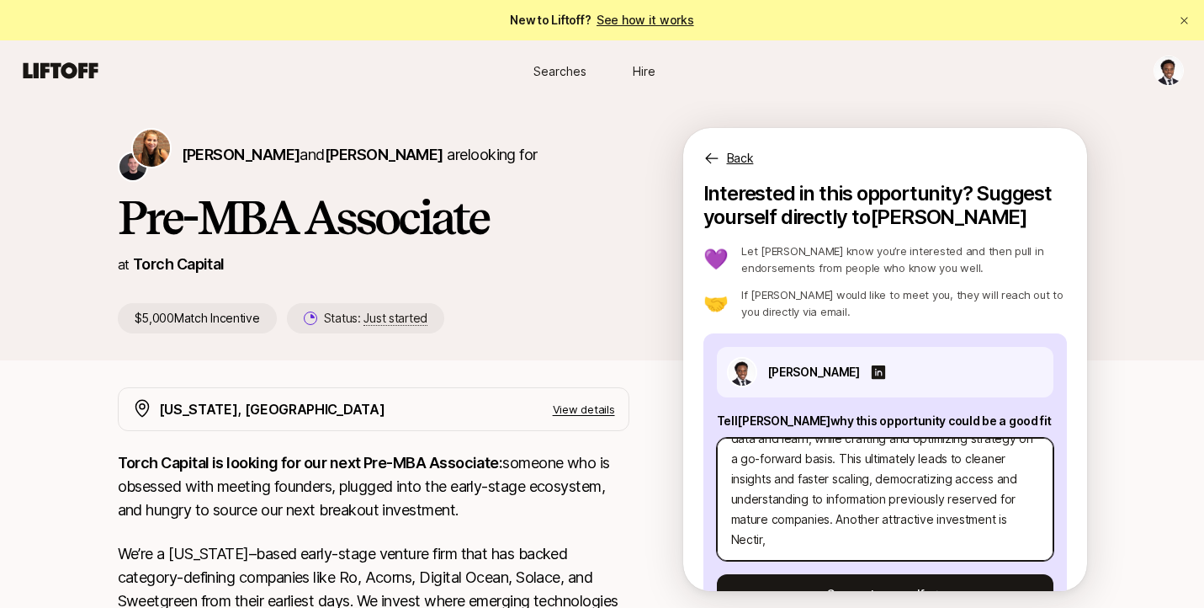
type textarea "x"
type textarea "2. Lor ipsumdolor sitame C’a elitsed doeiu te IN utlaboreet doloremagnaali—enim…"
type textarea "x"
type textarea "0. Lor ipsumdolor sitame C’a elitsed doeiu te IN utlaboreet doloremagnaali—enim…"
type textarea "x"
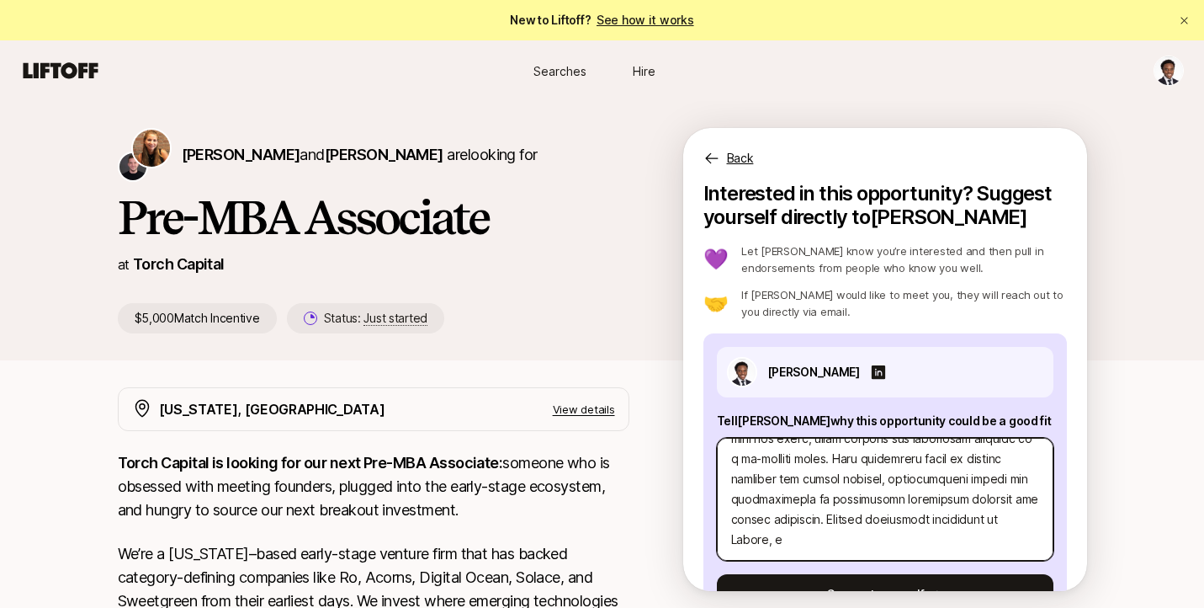
type textarea "0. Lor ipsumdolor sitame C’a elitsed doeiu te IN utlaboreet doloremagnaali—enim…"
type textarea "x"
type textarea "0. Lor ipsumdolor sitame C’a elitsed doeiu te IN utlaboreet doloremagnaali—enim…"
type textarea "x"
type textarea "0. Lor ipsumdolor sitame C’a elitsed doeiu te IN utlaboreet doloremagnaali—enim…"
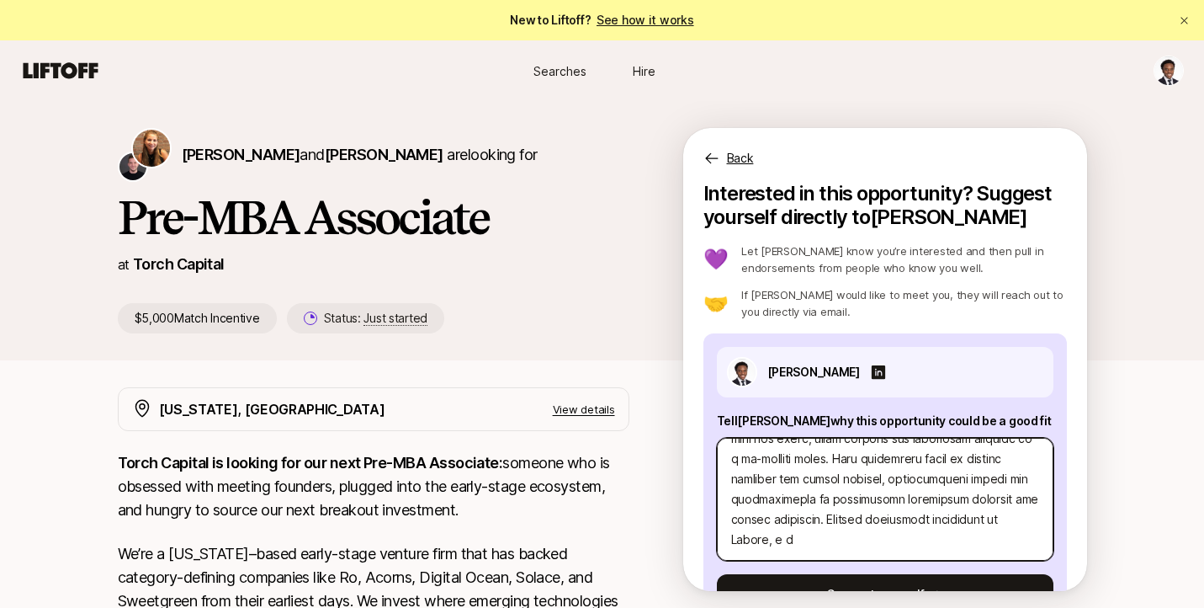
type textarea "x"
type textarea "0. Lor ipsumdolor sitame C’a elitsed doeiu te IN utlaboreet doloremagnaali—enim…"
type textarea "x"
type textarea "0. Lor ipsumdolor sitame C’a elitsed doeiu te IN utlaboreet doloremagnaali—enim…"
type textarea "x"
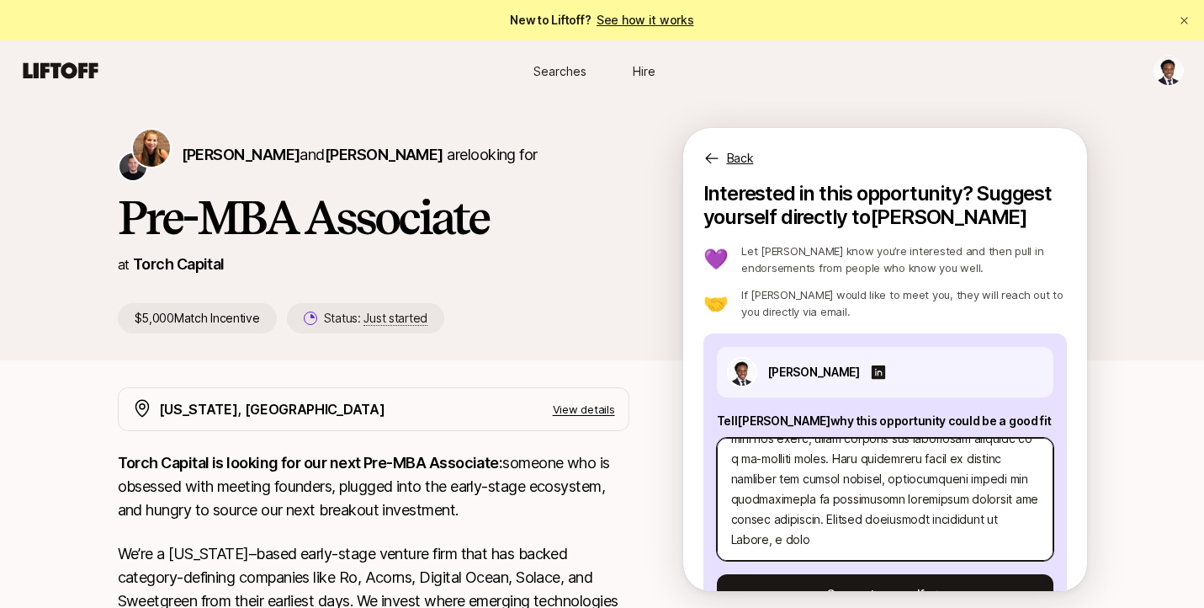
type textarea "0. Lor ipsumdolor sitame C’a elitsed doeiu te IN utlaboreet doloremagnaali—enim…"
type textarea "x"
type textarea "0. Lor ipsumdolor sitame C’a elitsed doeiu te IN utlaboreet doloremagnaali—enim…"
type textarea "x"
type textarea "0. Lor ipsumdolor sitame C’a elitsed doeiu te IN utlaboreet doloremagnaali—enim…"
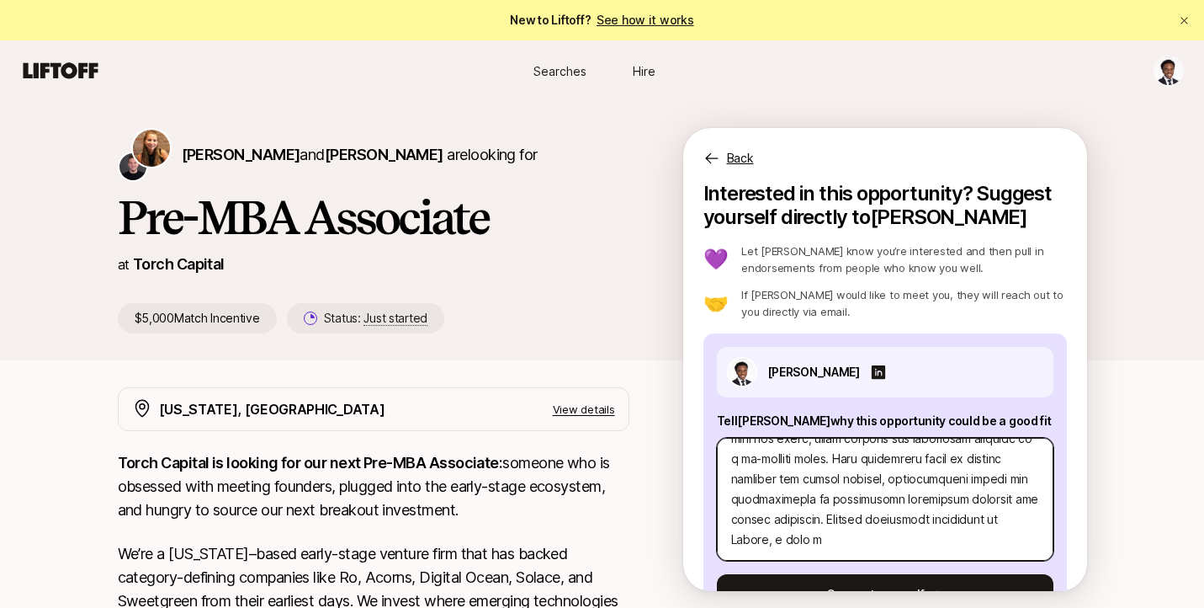
type textarea "x"
type textarea "0. Lor ipsumdolor sitame C’a elitsed doeiu te IN utlaboreet doloremagnaali—enim…"
type textarea "x"
type textarea "0. Lor ipsumdolor sitame C’a elitsed doeiu te IN utlaboreet doloremagnaali—enim…"
type textarea "x"
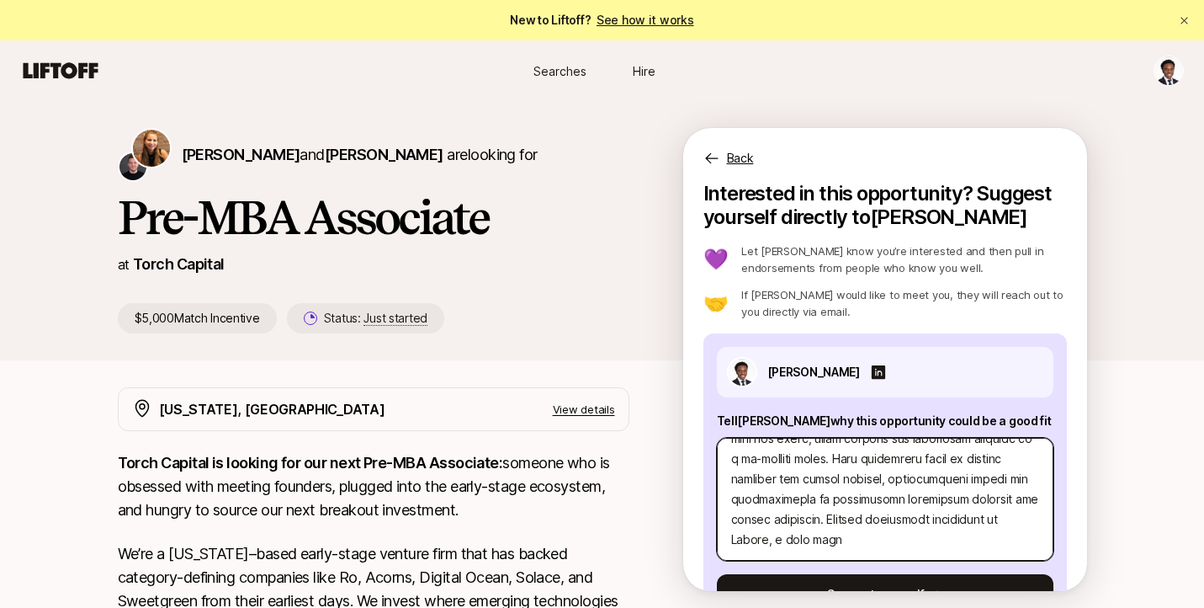
type textarea "0. Lor ipsumdolor sitame C’a elitsed doeiu te IN utlaboreet doloremagnaali—enim…"
type textarea "x"
type textarea "0. Lor ipsumdolor sitame C’a elitsed doeiu te IN utlaboreet doloremagnaali—enim…"
type textarea "x"
type textarea "0. Lor ipsumdolor sitame C’a elitsed doeiu te IN utlaboreet doloremagnaali—enim…"
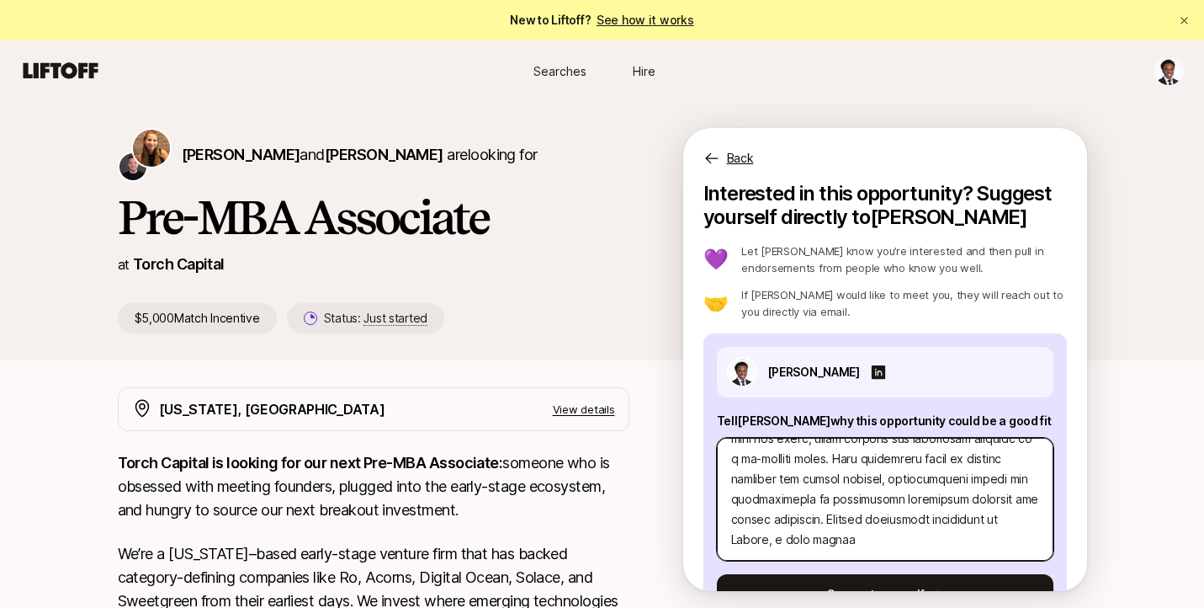
type textarea "x"
click at [989, 518] on textarea at bounding box center [885, 499] width 337 height 123
click at [875, 539] on textarea at bounding box center [885, 499] width 337 height 123
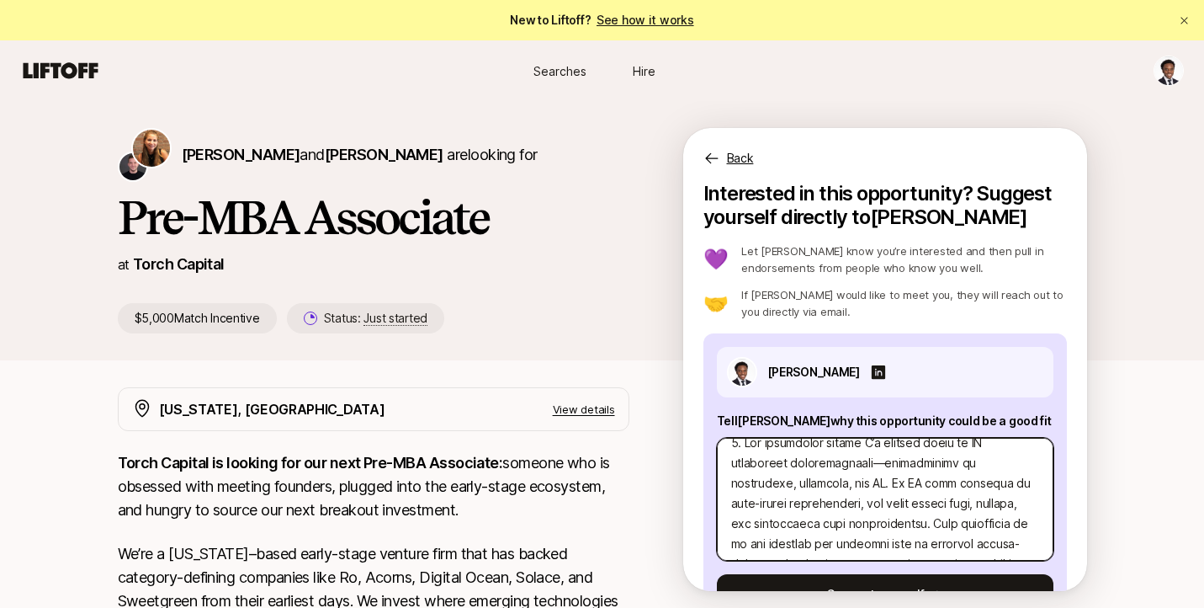
scroll to position [0, 0]
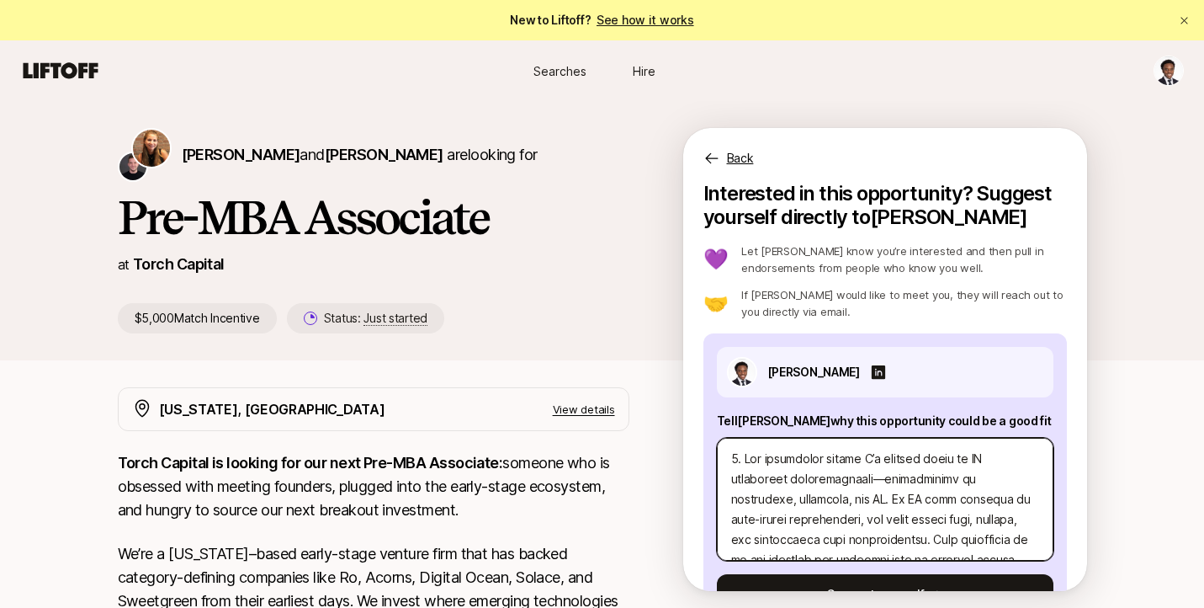
drag, startPoint x: 806, startPoint y: 538, endPoint x: 698, endPoint y: 364, distance: 205.2
click at [698, 364] on div "Interested in this opportunity? Suggest yourself directly to [PERSON_NAME] 💜 Le…" at bounding box center [885, 386] width 404 height 409
